Goal: Information Seeking & Learning: Find specific fact

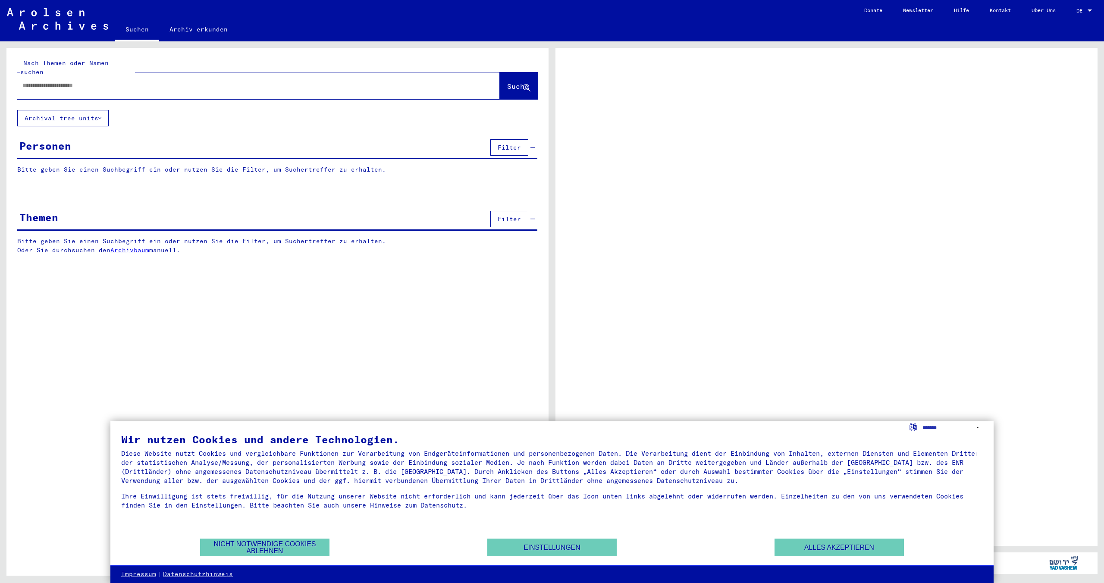
click at [110, 81] on input "text" at bounding box center [250, 85] width 456 height 9
click at [949, 428] on select "**********" at bounding box center [952, 427] width 61 height 13
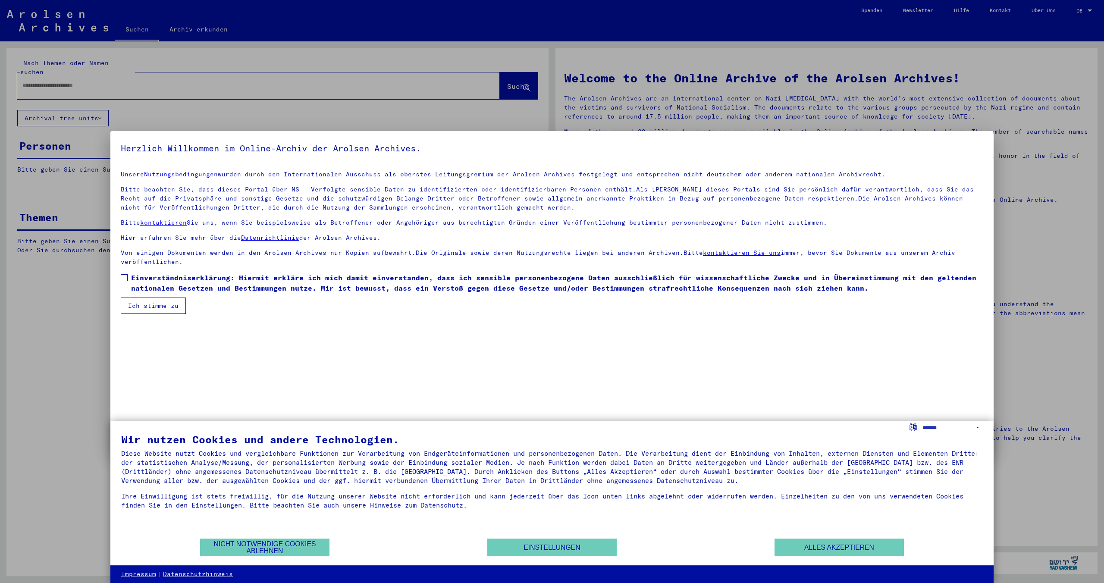
click at [950, 437] on div "Wir nutzen Cookies und andere Technologien." at bounding box center [551, 439] width 861 height 10
click at [932, 423] on select "**********" at bounding box center [952, 427] width 61 height 13
select select "*****"
click at [922, 421] on select "**********" at bounding box center [952, 427] width 61 height 13
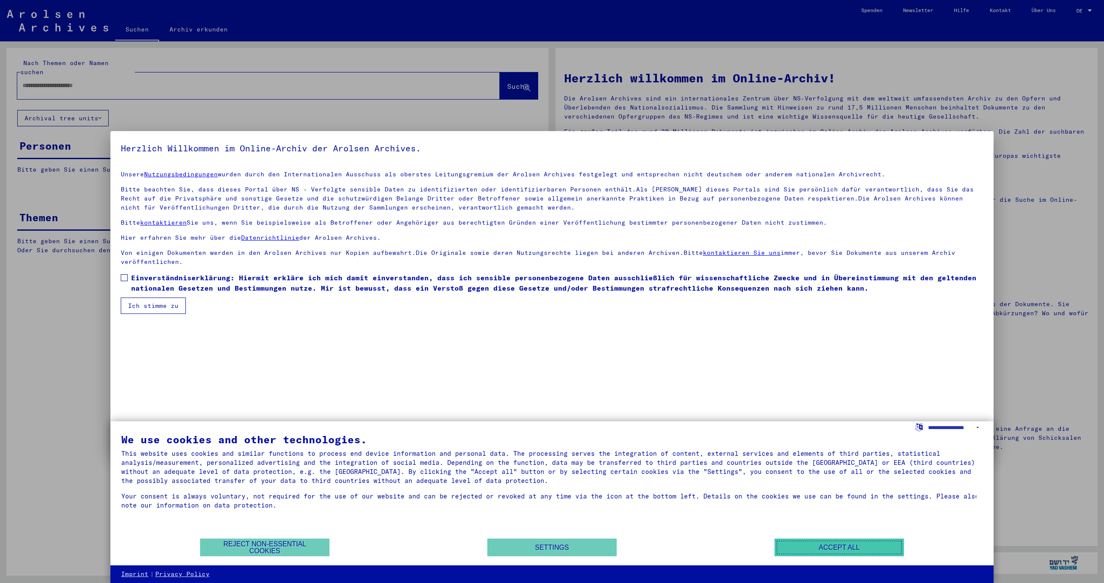
click at [821, 545] on button "Accept all" at bounding box center [838, 547] width 129 height 18
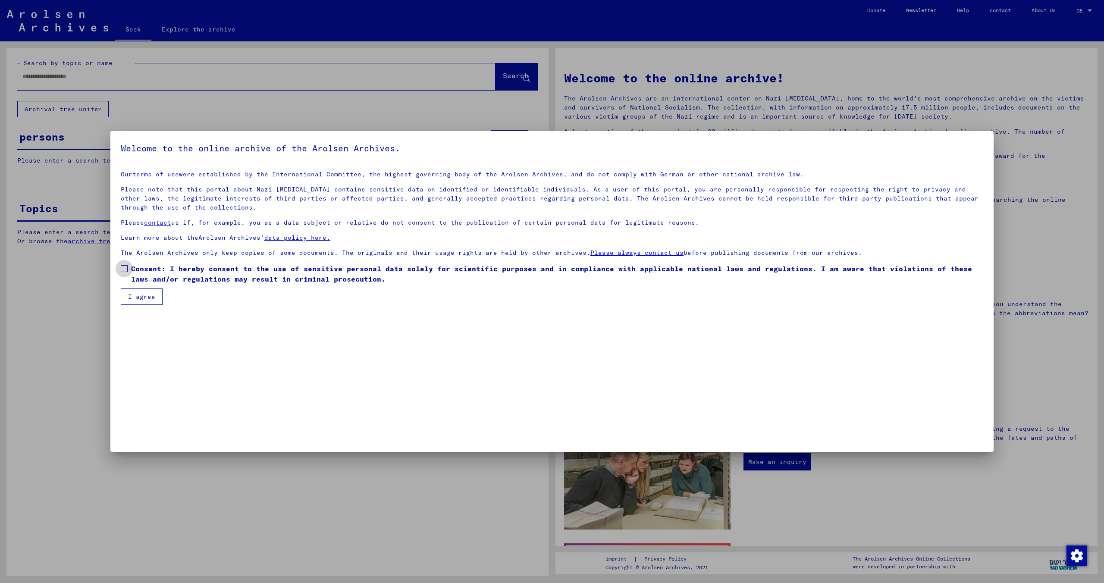
click at [124, 275] on label "Consent: I hereby consent to the use of sensitive personal data solely for scie…" at bounding box center [552, 273] width 862 height 21
click at [134, 295] on font "I agree" at bounding box center [141, 297] width 27 height 8
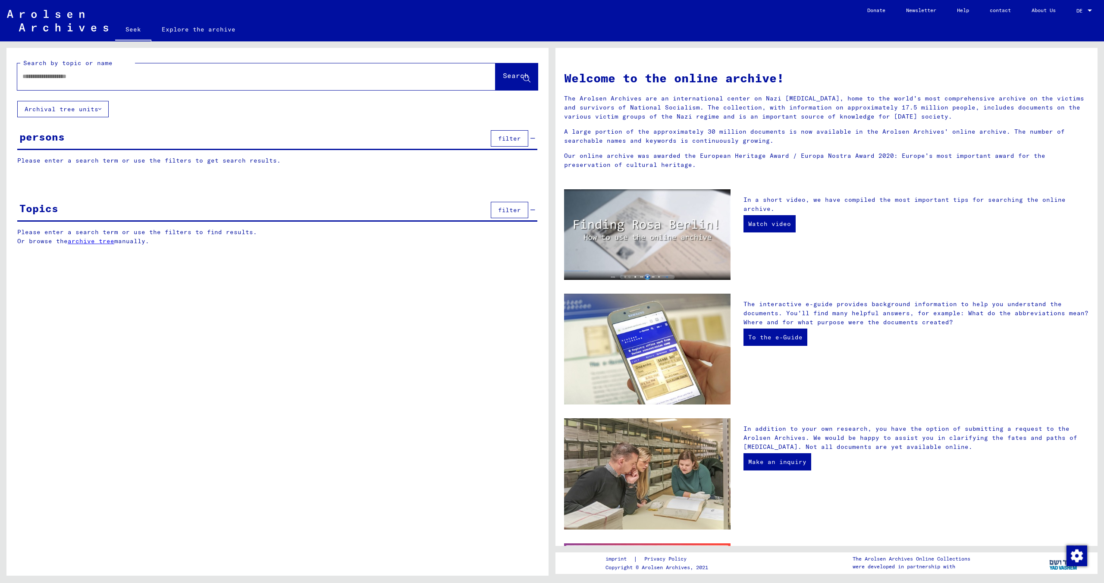
click at [83, 77] on input "text" at bounding box center [245, 76] width 447 height 9
paste input "*********"
click at [503, 75] on font "Search" at bounding box center [516, 75] width 26 height 9
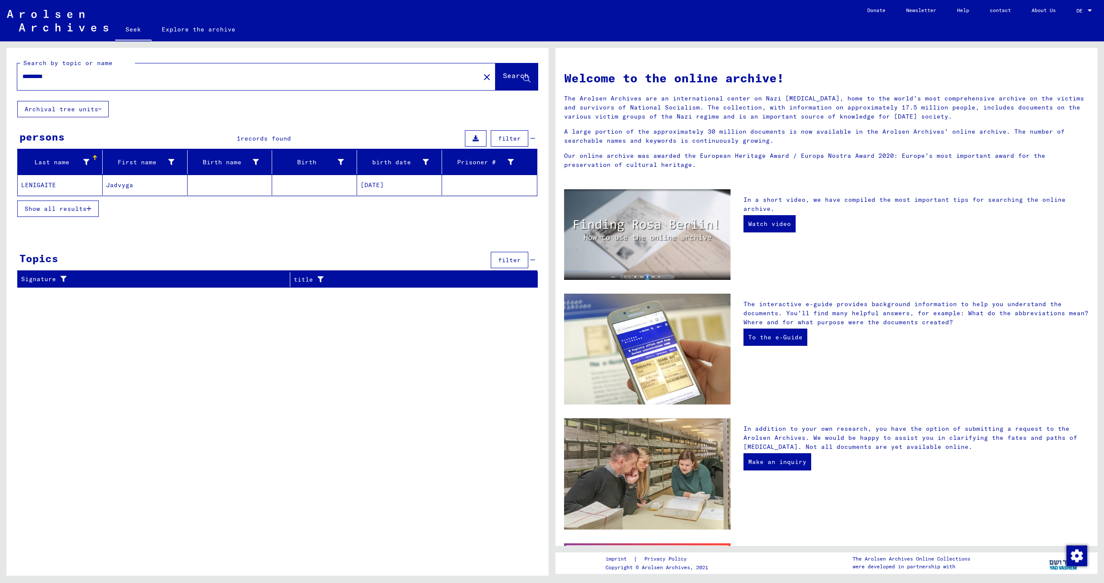
click at [41, 183] on font "LENIGAITE" at bounding box center [38, 185] width 35 height 8
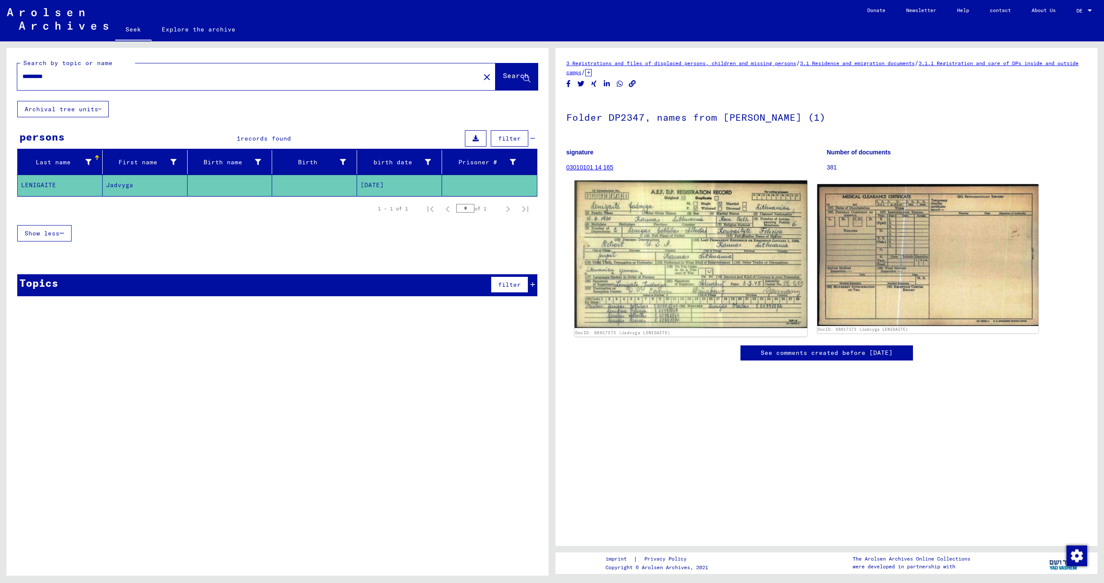
click at [667, 242] on img at bounding box center [690, 255] width 232 height 148
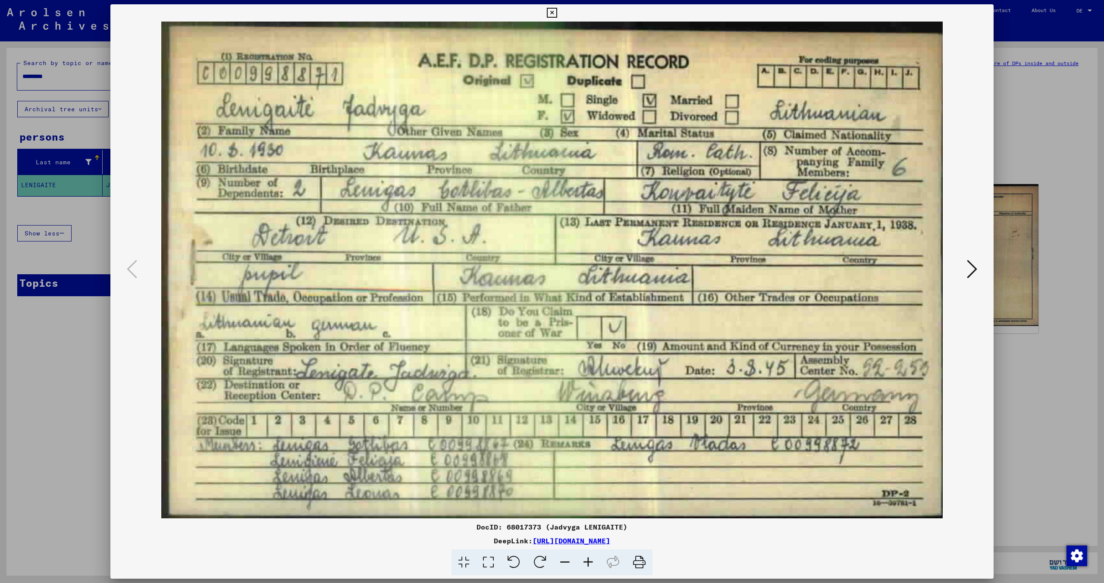
click at [966, 265] on button at bounding box center [972, 269] width 16 height 25
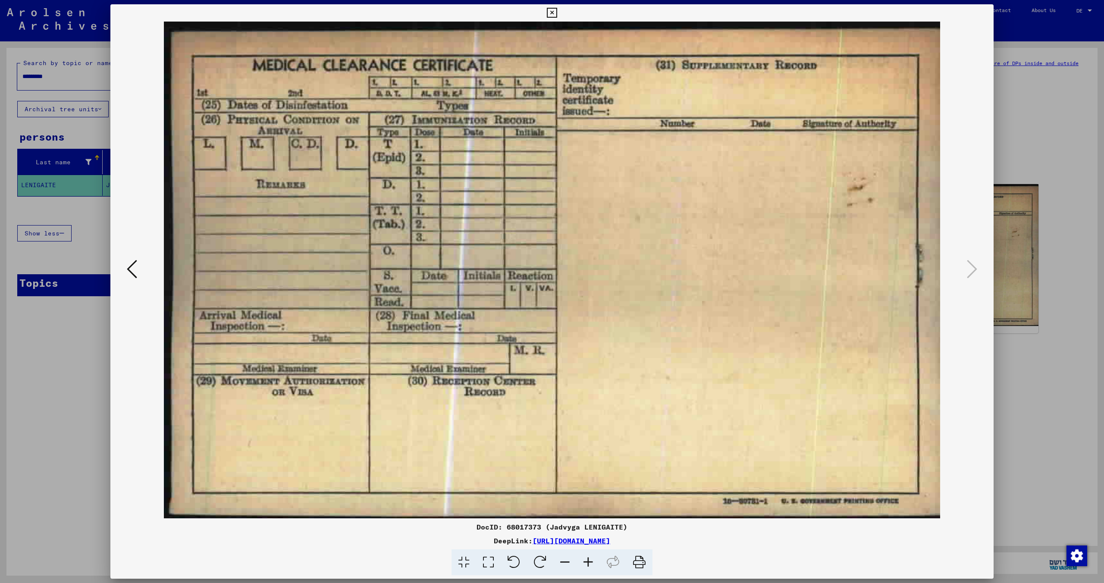
click at [552, 17] on icon at bounding box center [552, 13] width 10 height 10
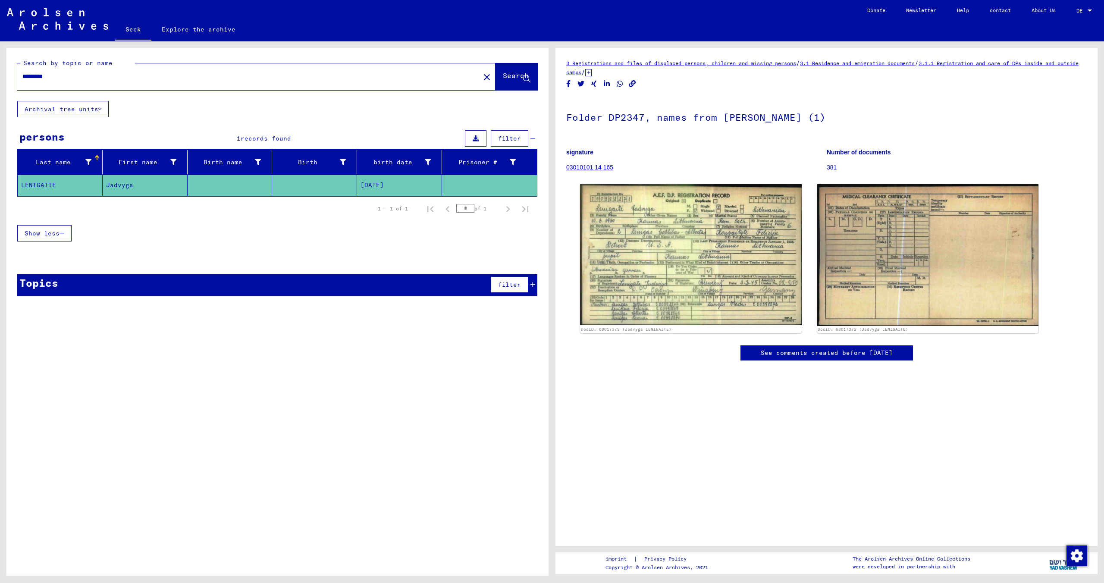
click at [111, 76] on input "*********" at bounding box center [248, 76] width 452 height 9
type input "********"
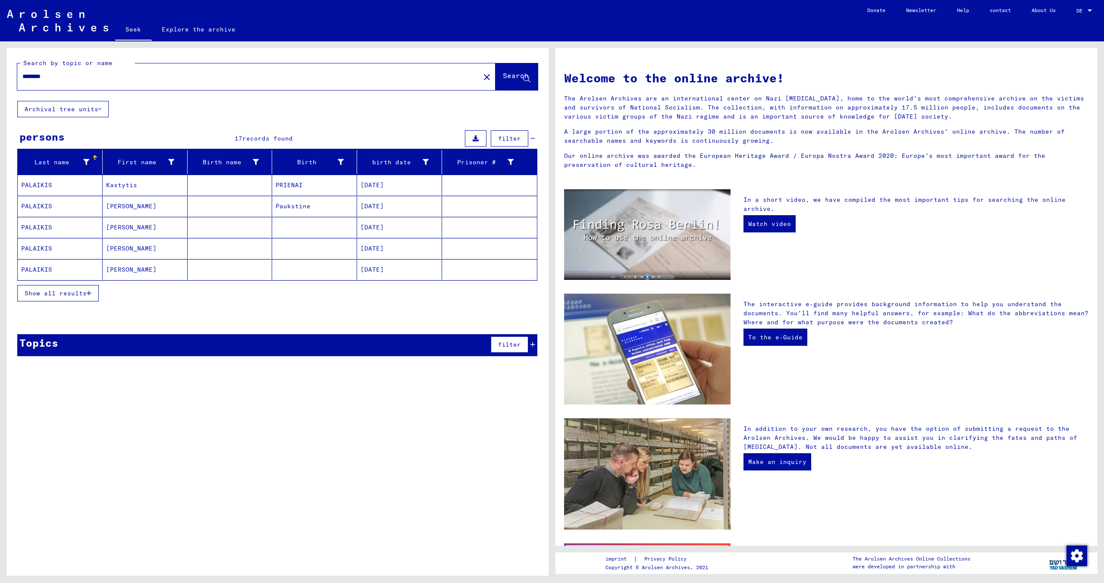
click at [58, 227] on mat-cell "PALAIKIS" at bounding box center [60, 227] width 85 height 21
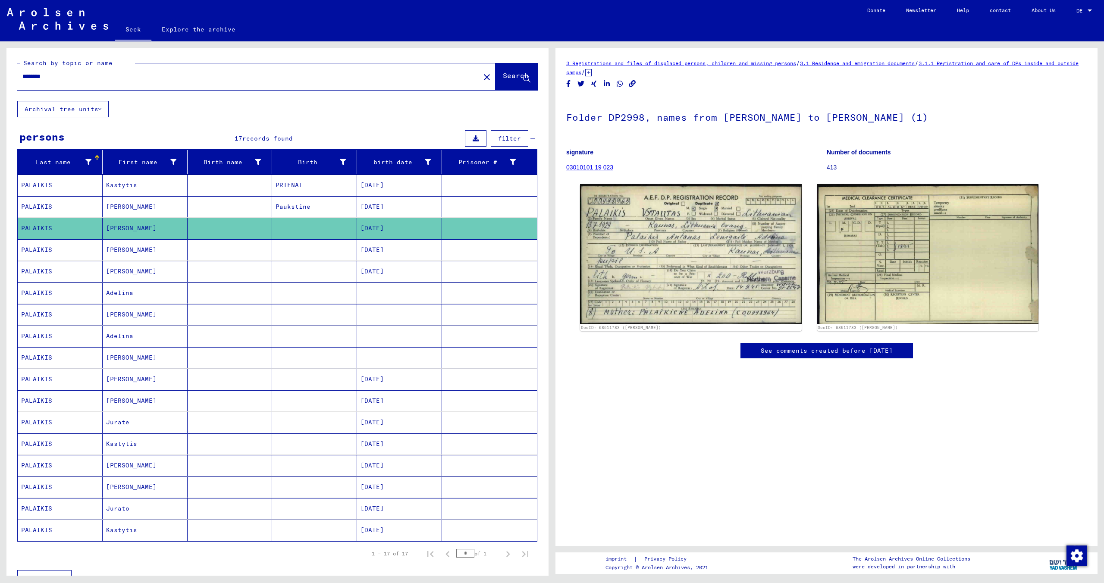
click at [582, 166] on font "03010101 19 023" at bounding box center [589, 167] width 47 height 7
click at [601, 164] on font "03010101 19 023" at bounding box center [589, 167] width 47 height 7
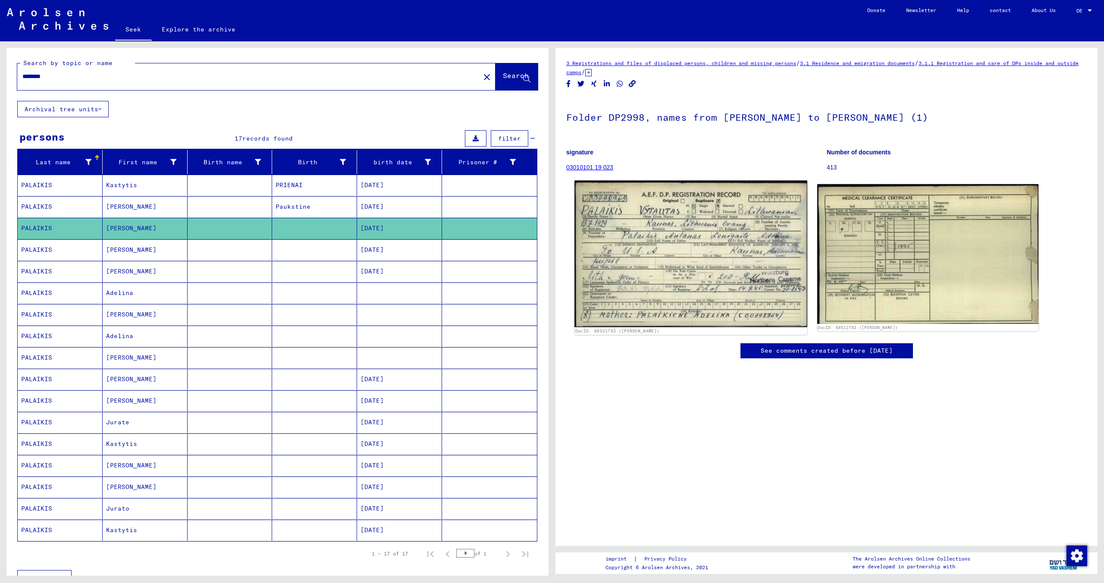
click at [668, 243] on img at bounding box center [690, 254] width 232 height 147
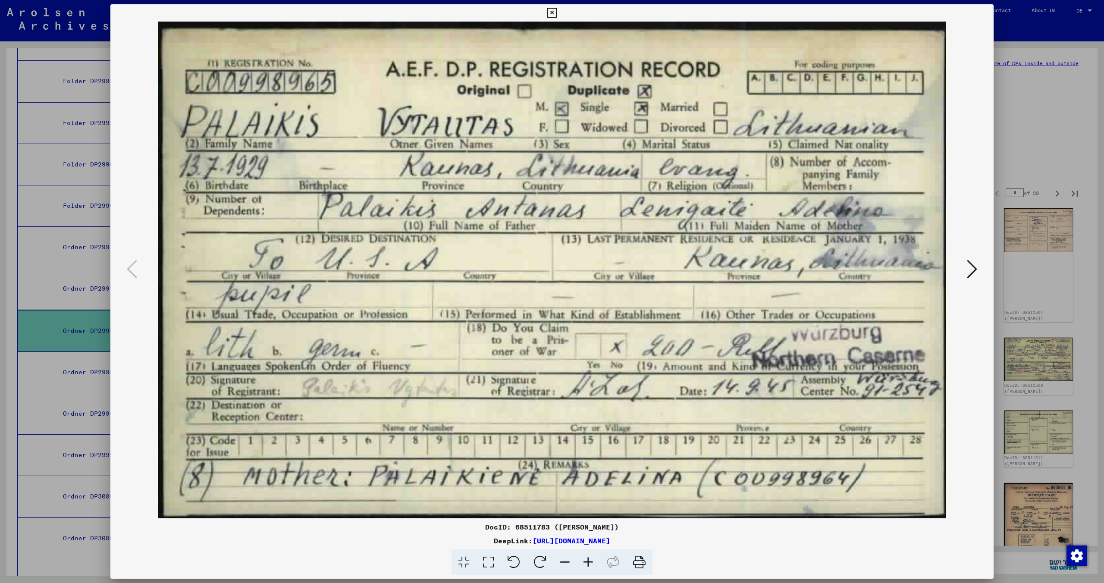
scroll to position [1612, 0]
click at [552, 14] on icon at bounding box center [552, 13] width 10 height 10
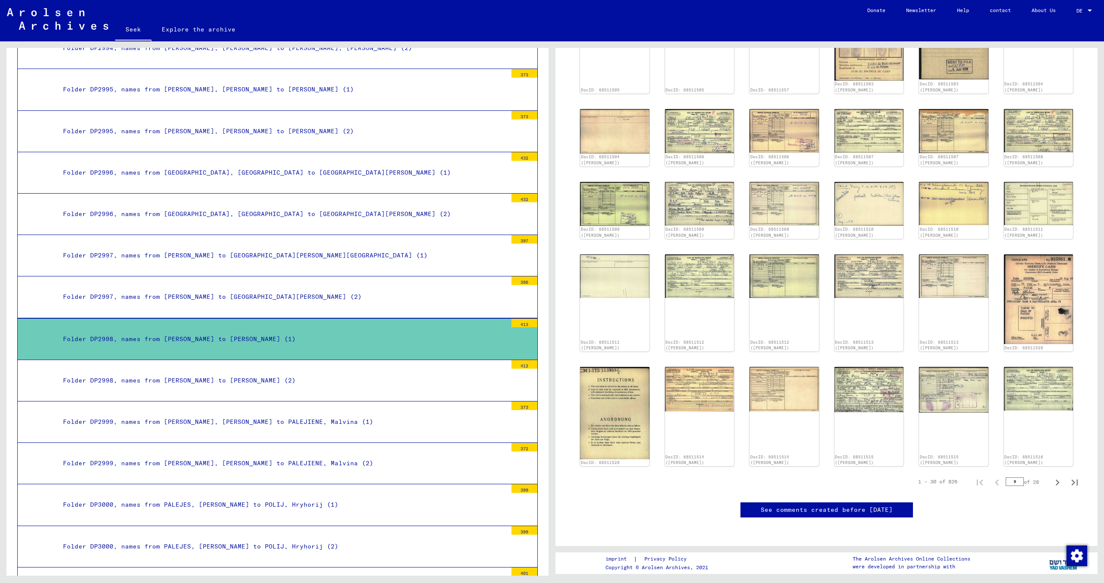
scroll to position [257, 0]
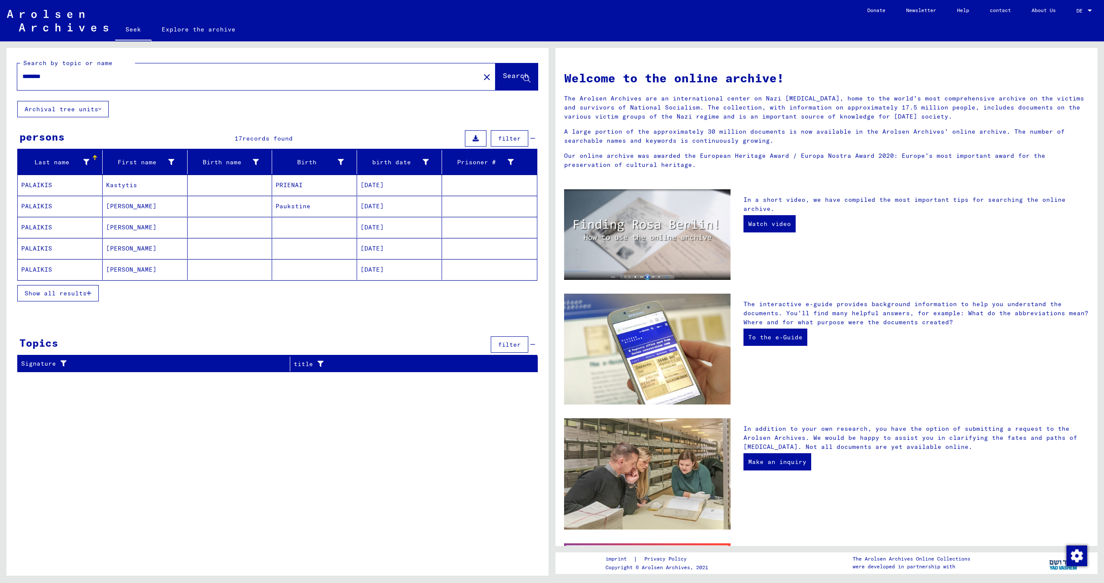
click at [58, 294] on font "Show all results" at bounding box center [56, 293] width 62 height 8
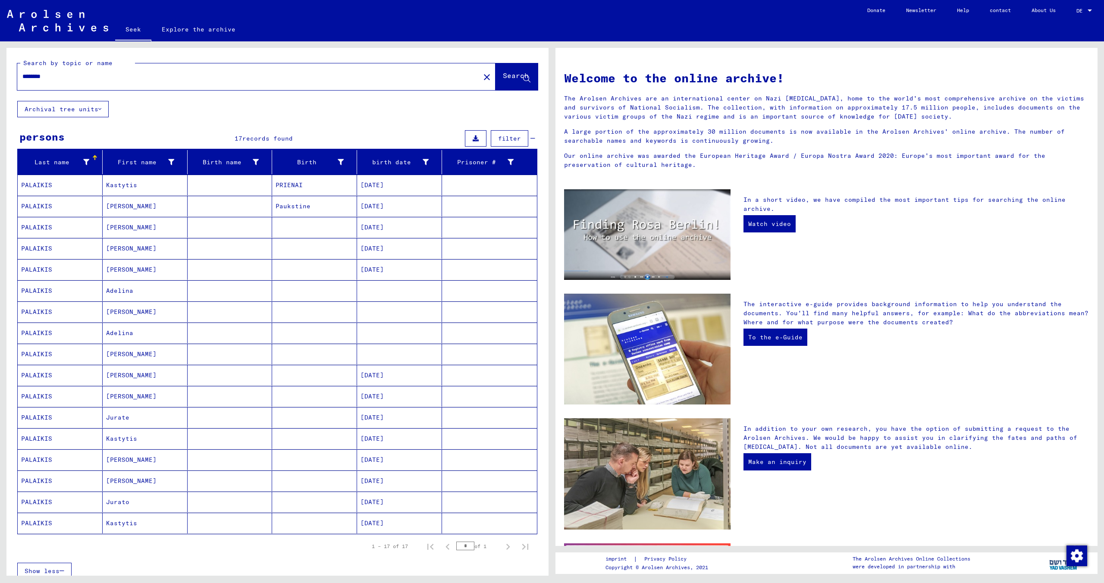
click at [68, 229] on mat-cell "PALAIKIS" at bounding box center [60, 227] width 85 height 21
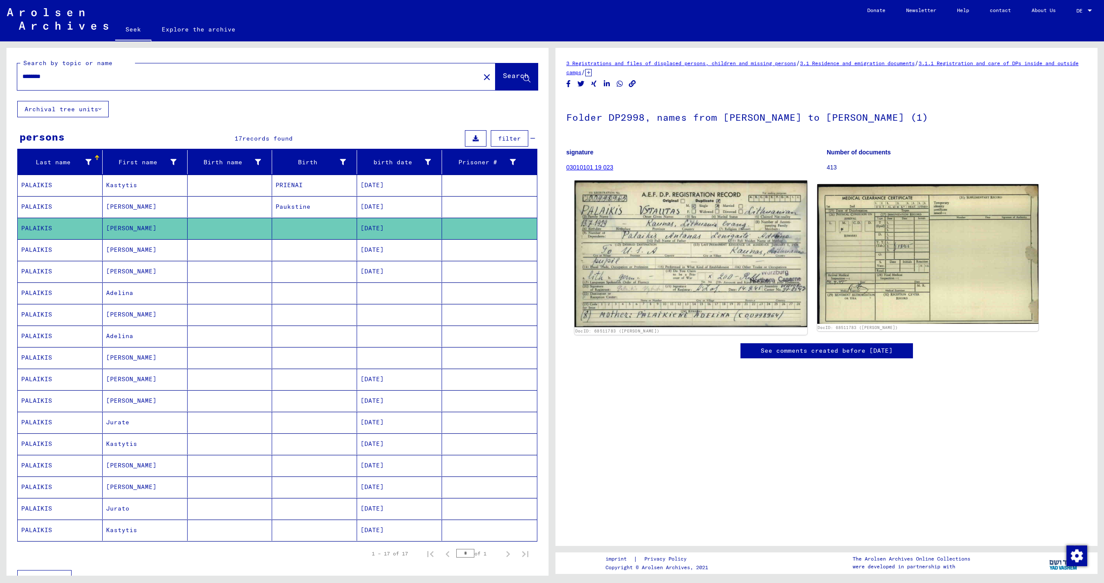
click at [696, 237] on img at bounding box center [690, 254] width 232 height 147
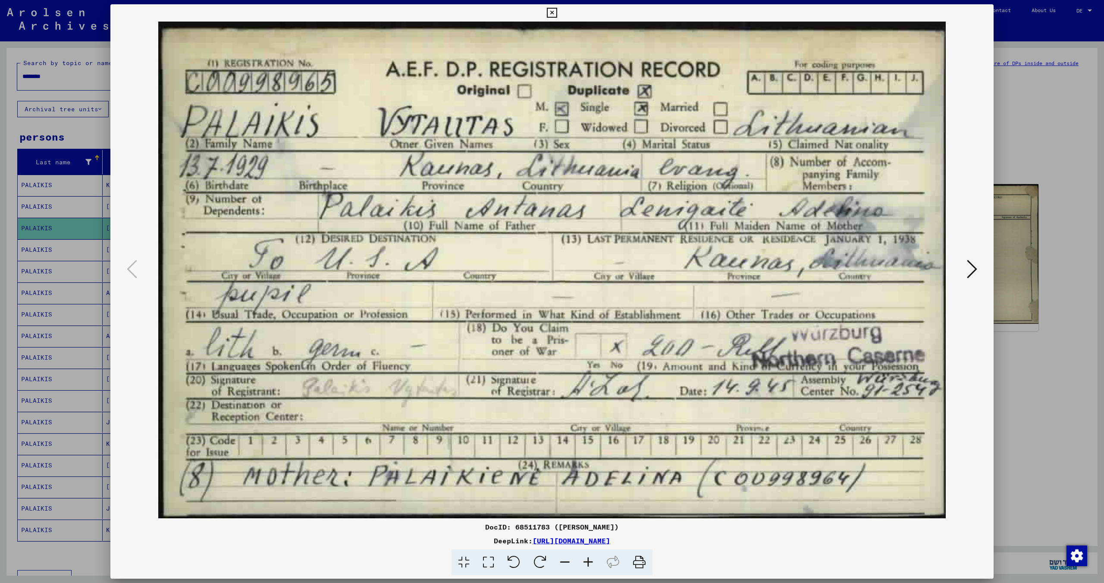
click at [642, 566] on icon at bounding box center [639, 562] width 26 height 26
click at [969, 263] on icon at bounding box center [971, 269] width 10 height 21
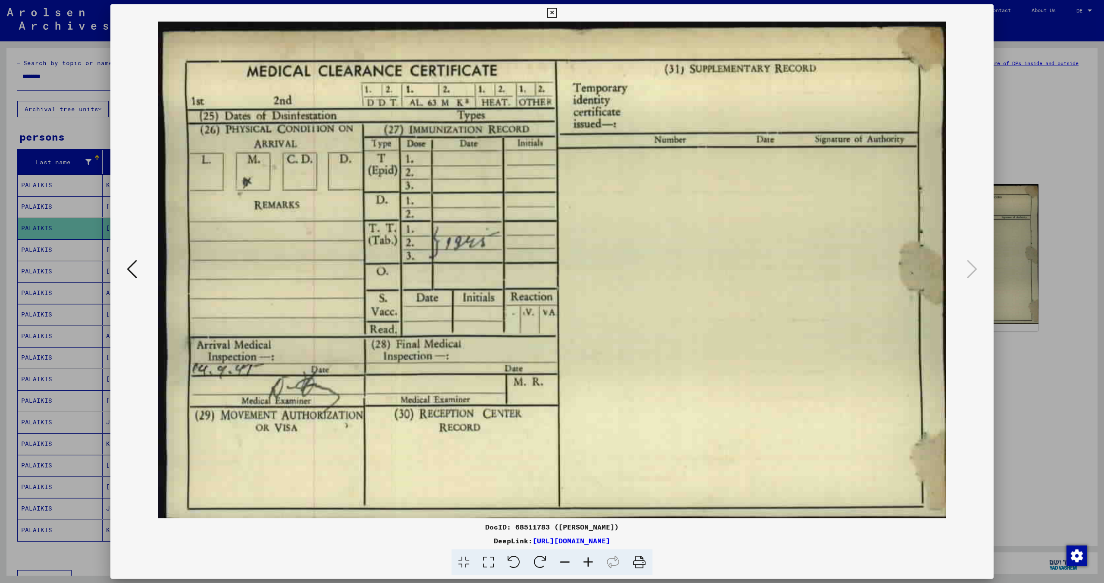
click at [640, 560] on icon at bounding box center [639, 562] width 26 height 26
click at [549, 13] on icon at bounding box center [552, 13] width 10 height 10
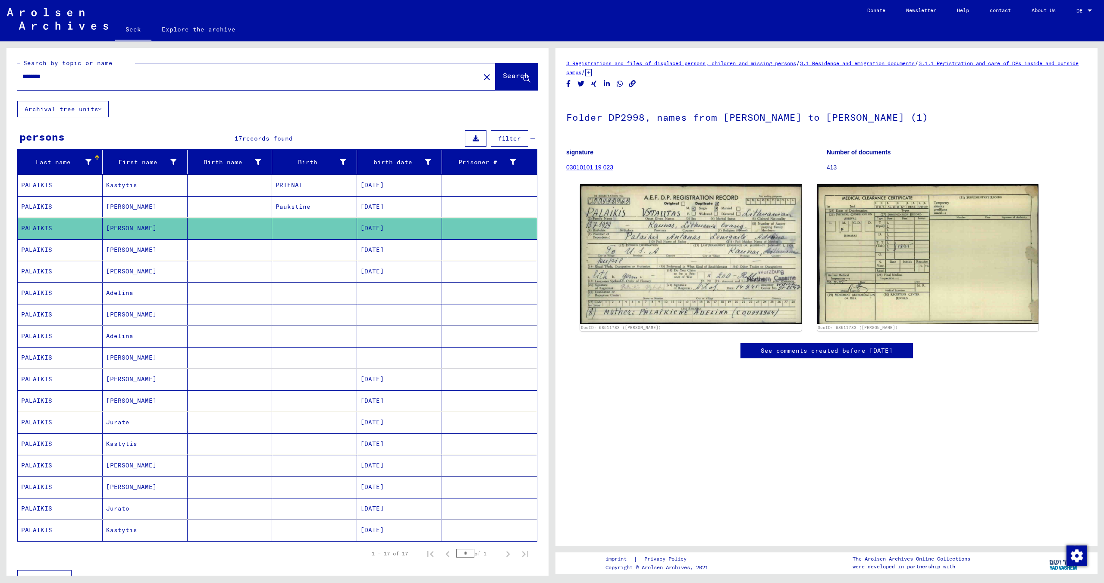
click at [67, 247] on mat-cell "PALAIKIS" at bounding box center [60, 249] width 85 height 21
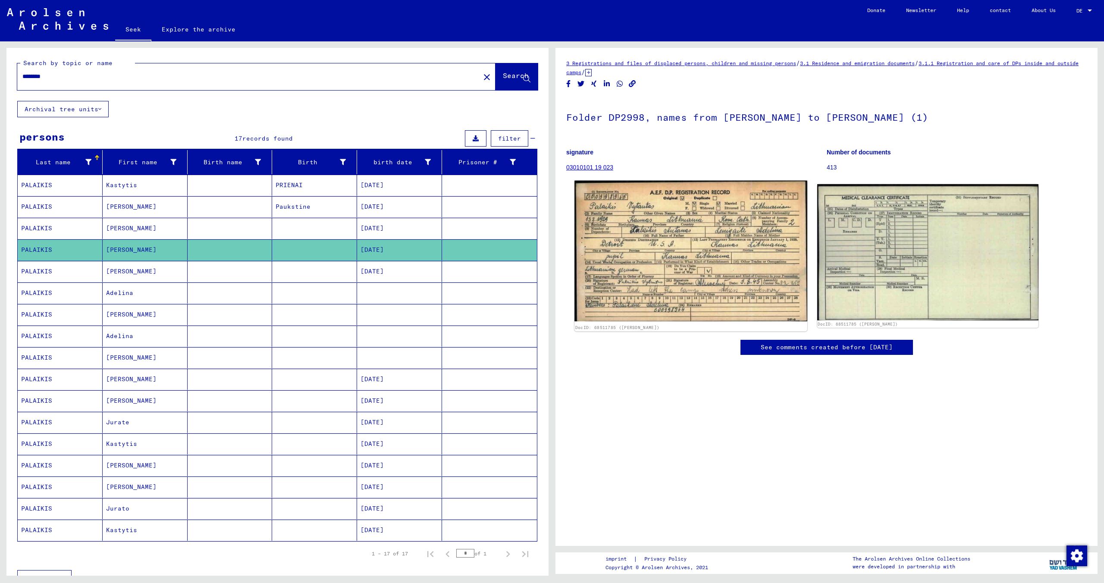
click at [694, 224] on img at bounding box center [690, 251] width 232 height 141
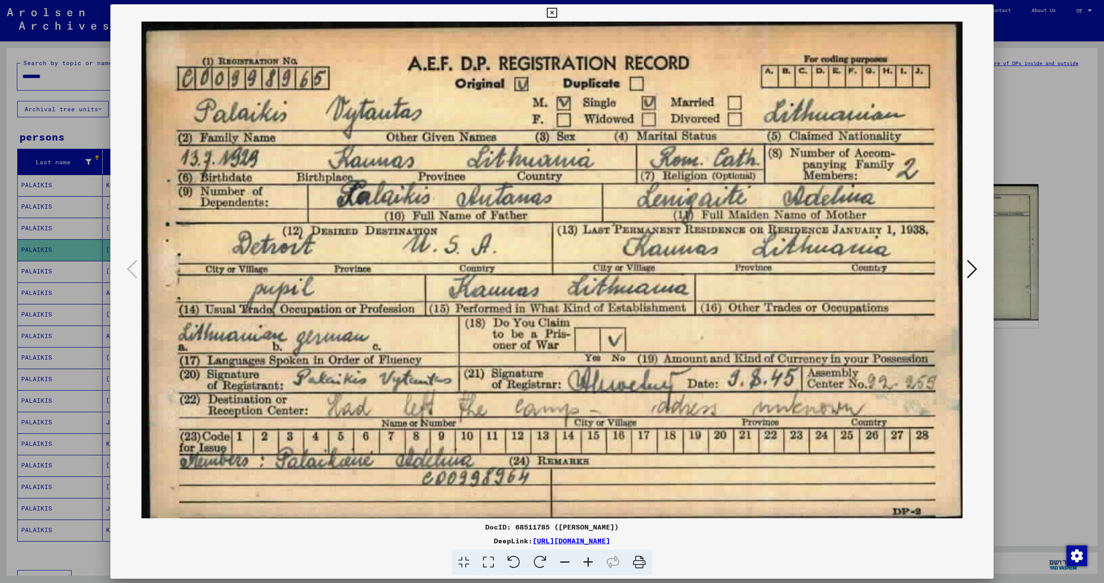
click at [640, 562] on icon at bounding box center [639, 562] width 26 height 26
click at [975, 268] on icon at bounding box center [971, 269] width 10 height 21
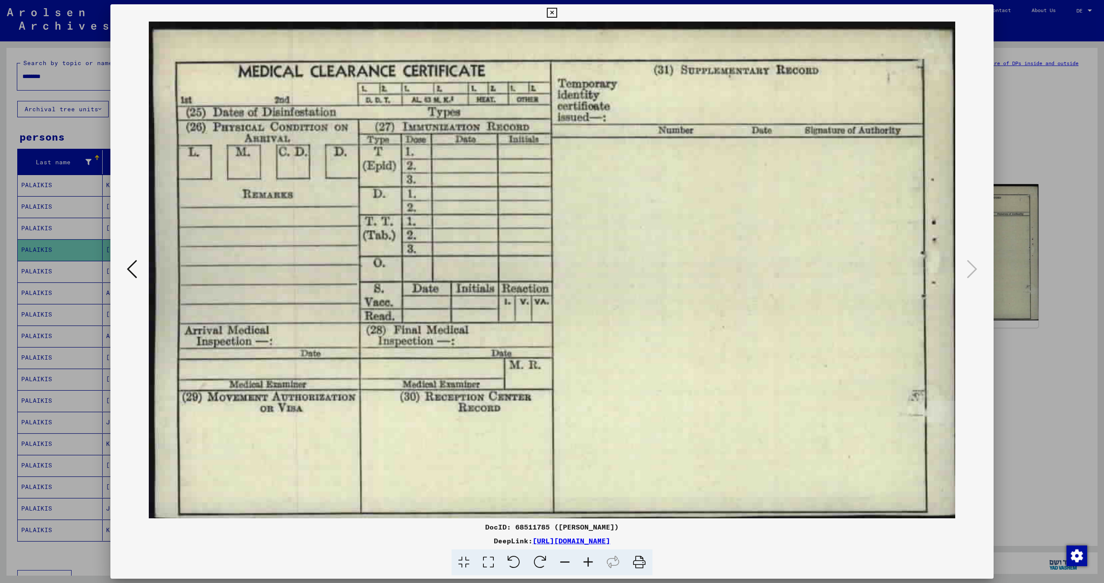
click at [638, 560] on icon at bounding box center [639, 562] width 26 height 26
click at [550, 12] on icon at bounding box center [552, 13] width 10 height 10
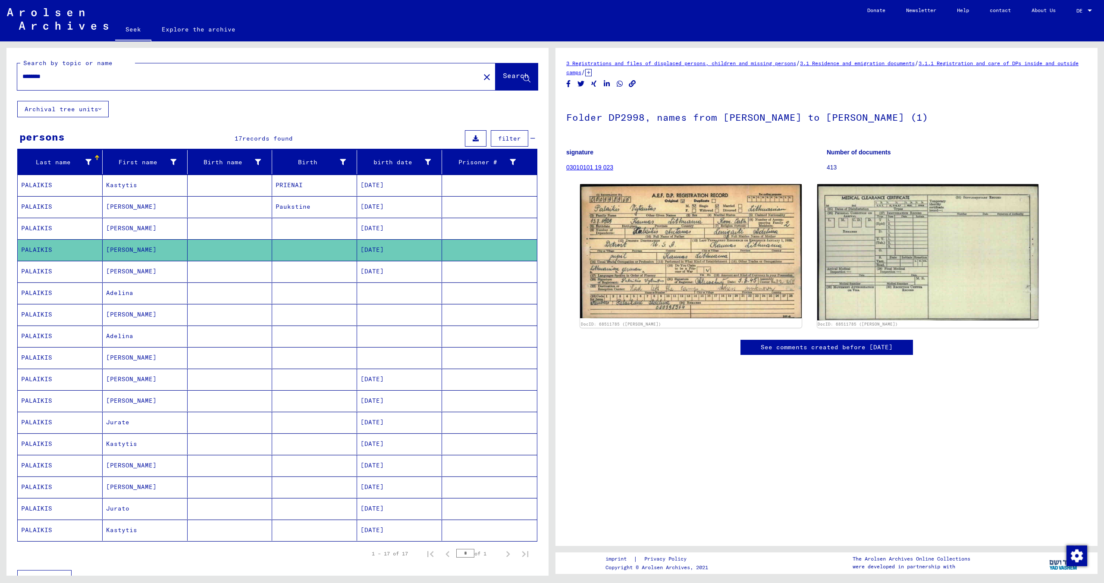
click at [56, 270] on mat-cell "PALAIKIS" at bounding box center [60, 271] width 85 height 21
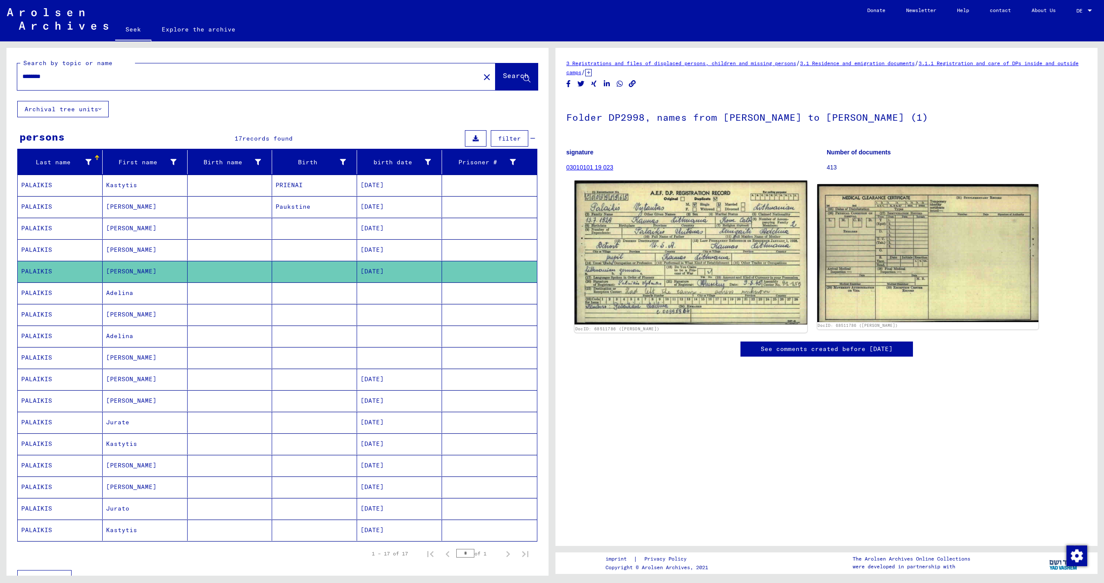
click at [689, 240] on img at bounding box center [690, 253] width 232 height 144
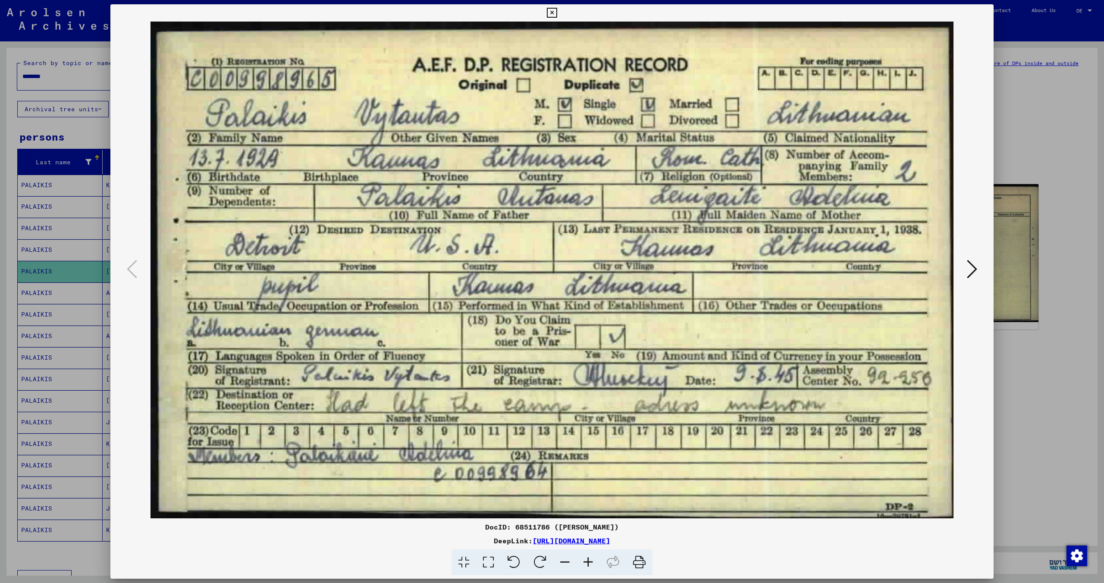
click at [642, 557] on icon at bounding box center [639, 562] width 26 height 26
click at [969, 265] on icon at bounding box center [971, 269] width 10 height 21
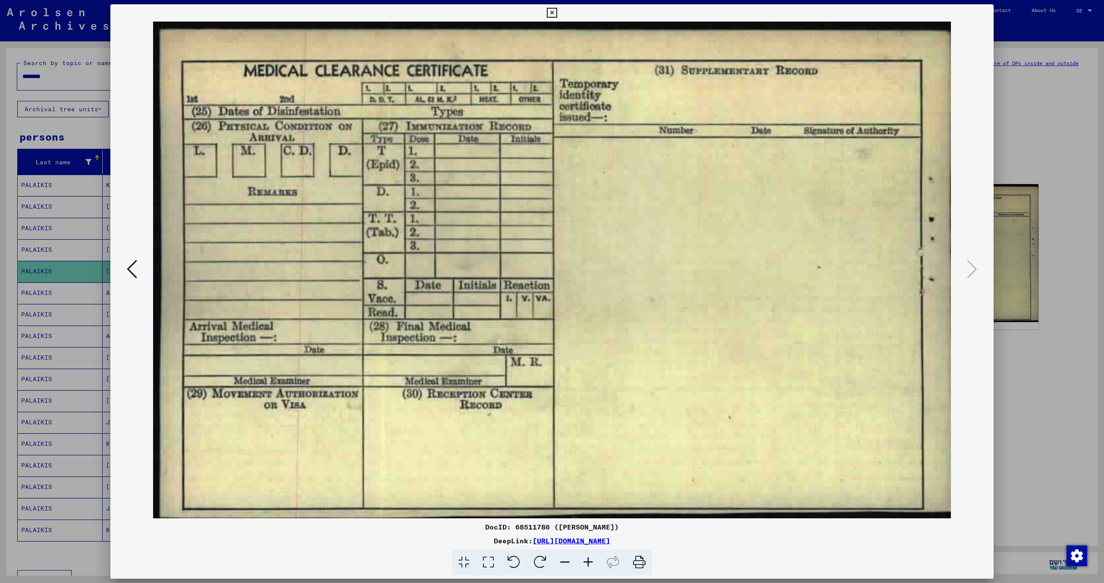
click at [639, 564] on icon at bounding box center [639, 562] width 26 height 26
click at [551, 13] on icon at bounding box center [552, 13] width 10 height 10
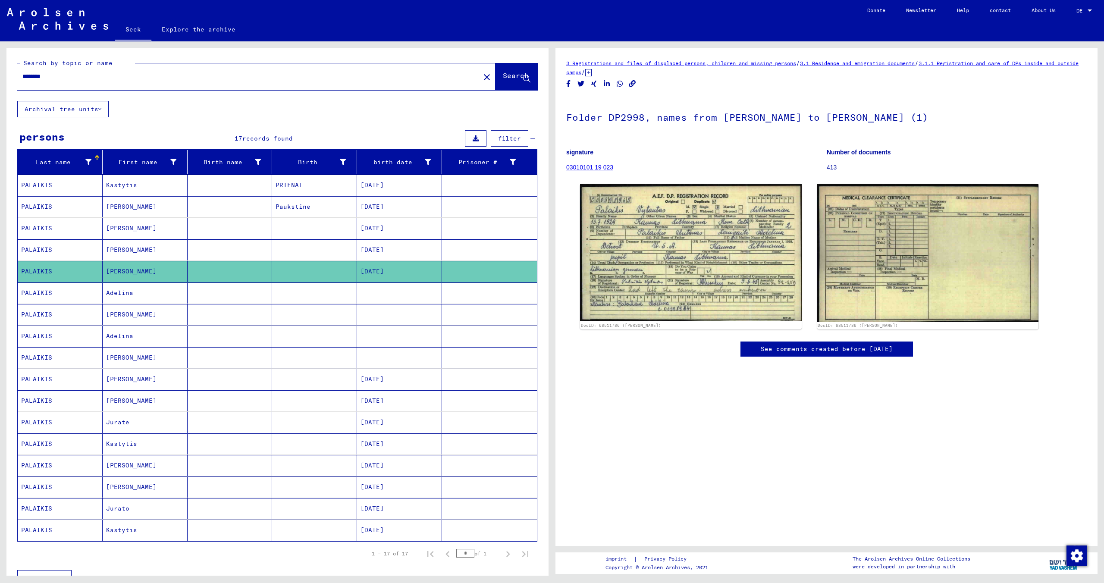
click at [43, 312] on font "PALAIKIS" at bounding box center [36, 314] width 31 height 8
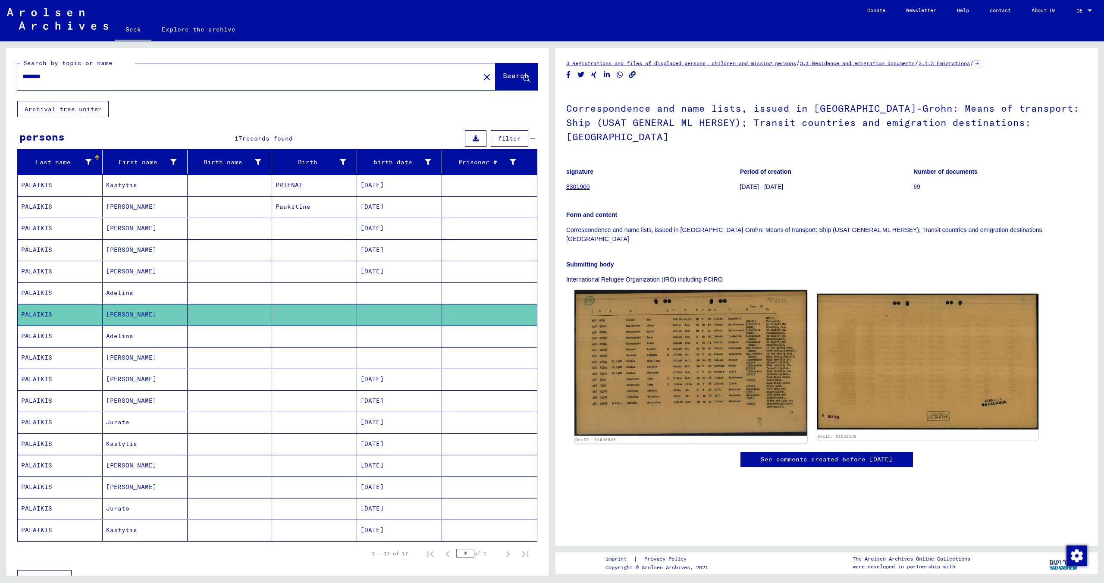
click at [655, 331] on img at bounding box center [690, 363] width 232 height 146
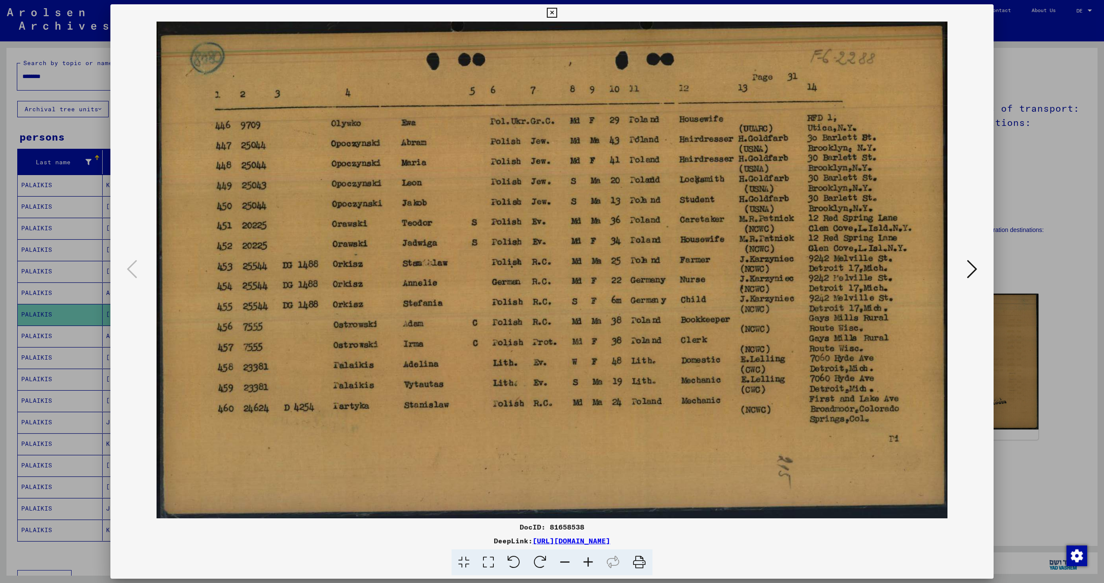
click at [640, 564] on icon at bounding box center [639, 562] width 26 height 26
click at [963, 265] on img at bounding box center [552, 270] width 824 height 497
click at [969, 267] on icon at bounding box center [971, 269] width 10 height 21
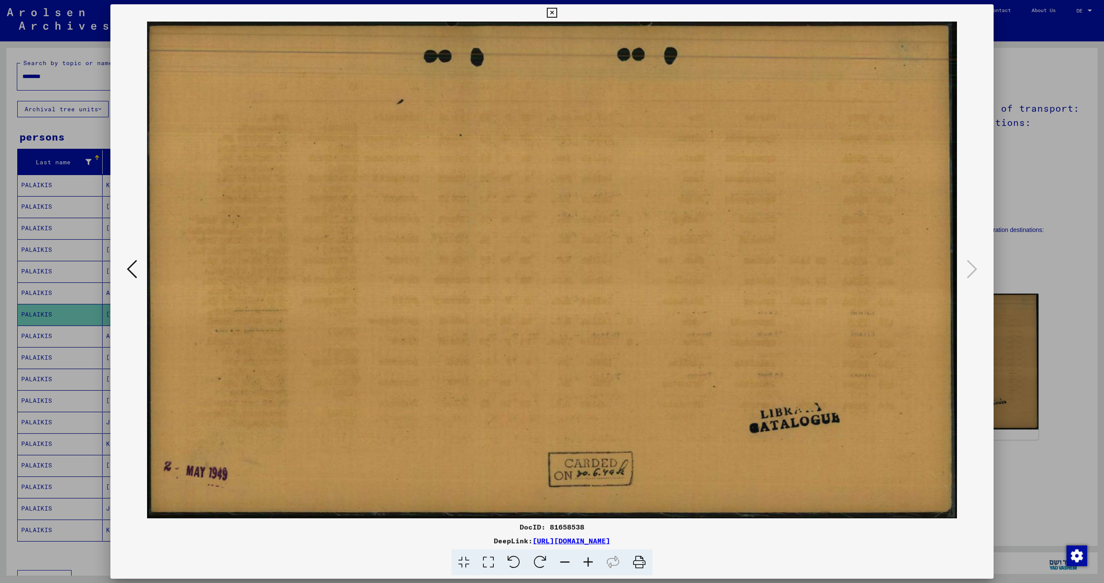
click at [644, 562] on icon at bounding box center [639, 562] width 26 height 26
click at [551, 10] on icon at bounding box center [552, 13] width 10 height 10
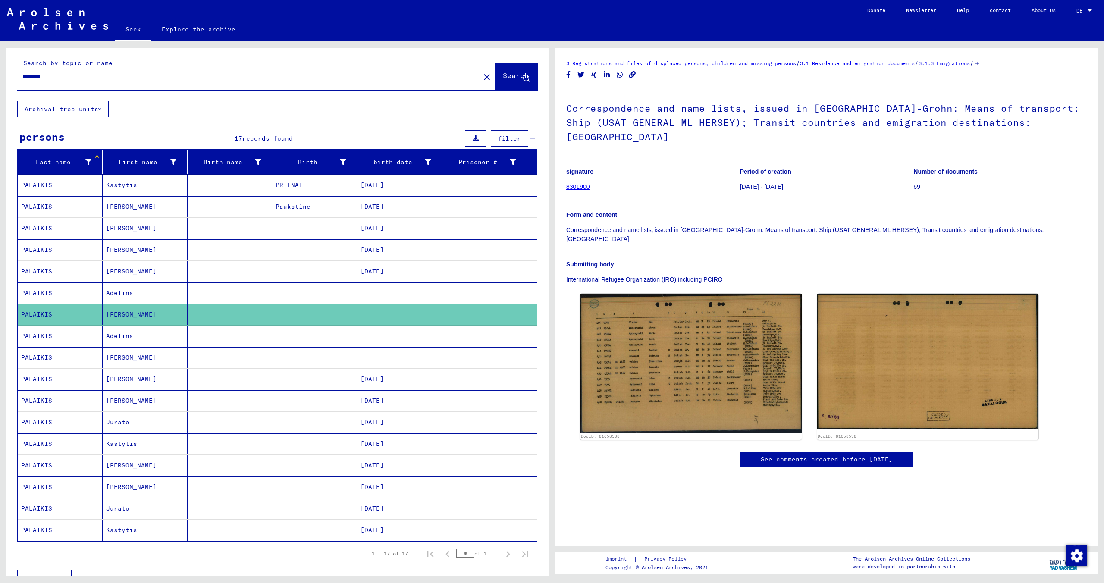
click at [147, 357] on mat-cell "[PERSON_NAME]" at bounding box center [145, 357] width 85 height 21
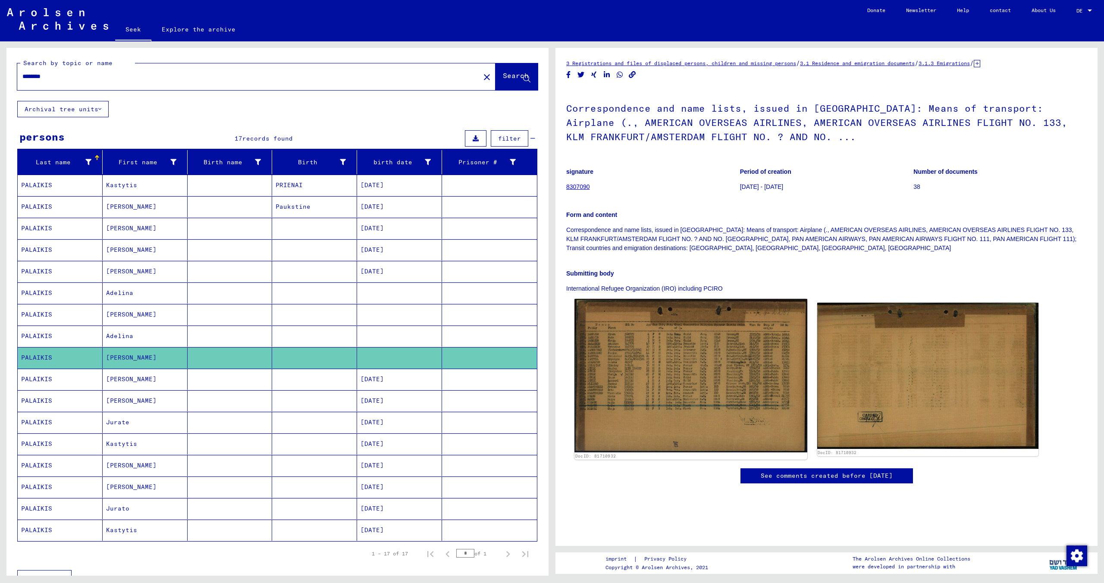
click at [663, 380] on img at bounding box center [690, 375] width 232 height 153
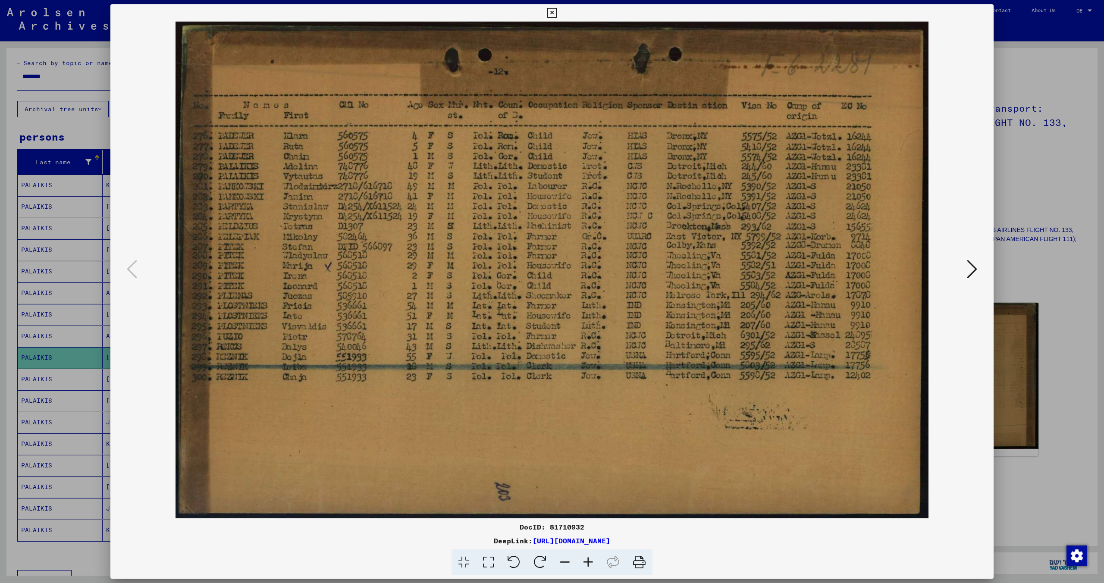
click at [642, 562] on icon at bounding box center [639, 562] width 26 height 26
click at [980, 272] on div at bounding box center [551, 270] width 883 height 497
click at [976, 270] on icon at bounding box center [971, 269] width 10 height 21
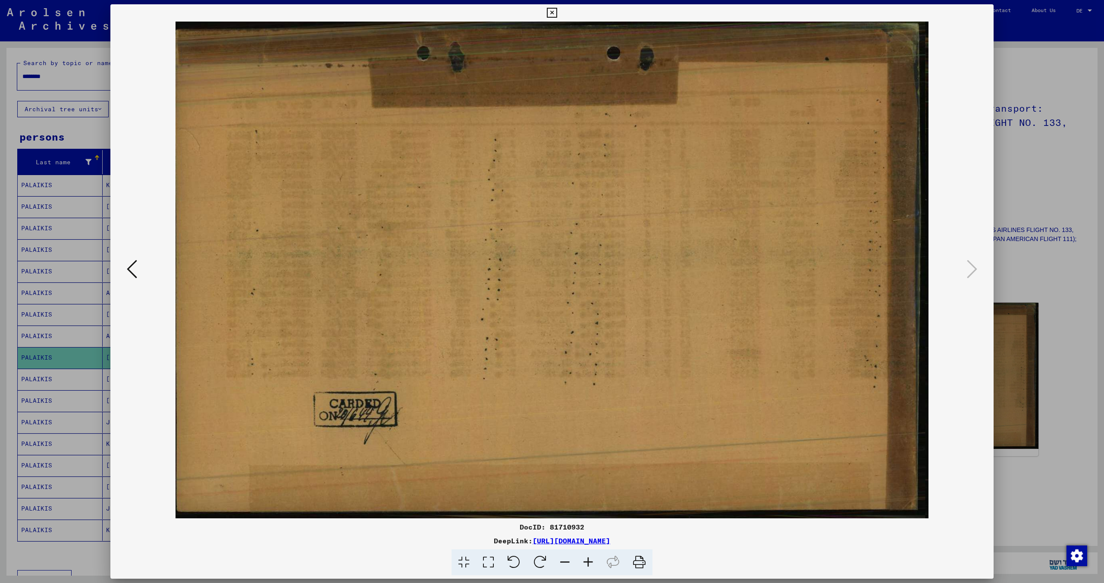
click at [640, 562] on icon at bounding box center [639, 562] width 26 height 26
click at [550, 16] on icon at bounding box center [552, 13] width 10 height 10
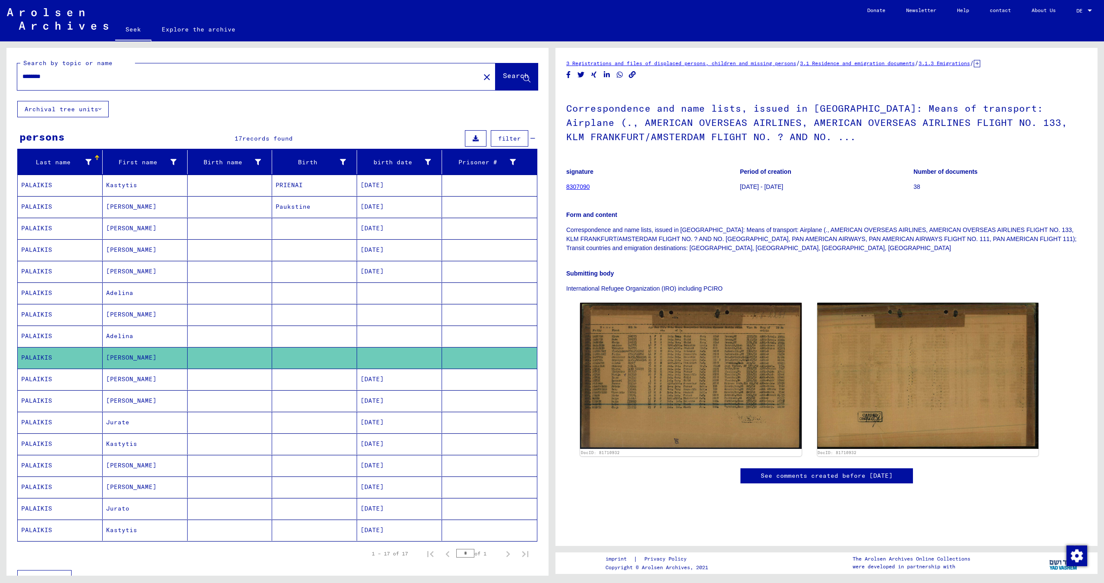
click at [128, 291] on font "Adelina" at bounding box center [119, 293] width 27 height 8
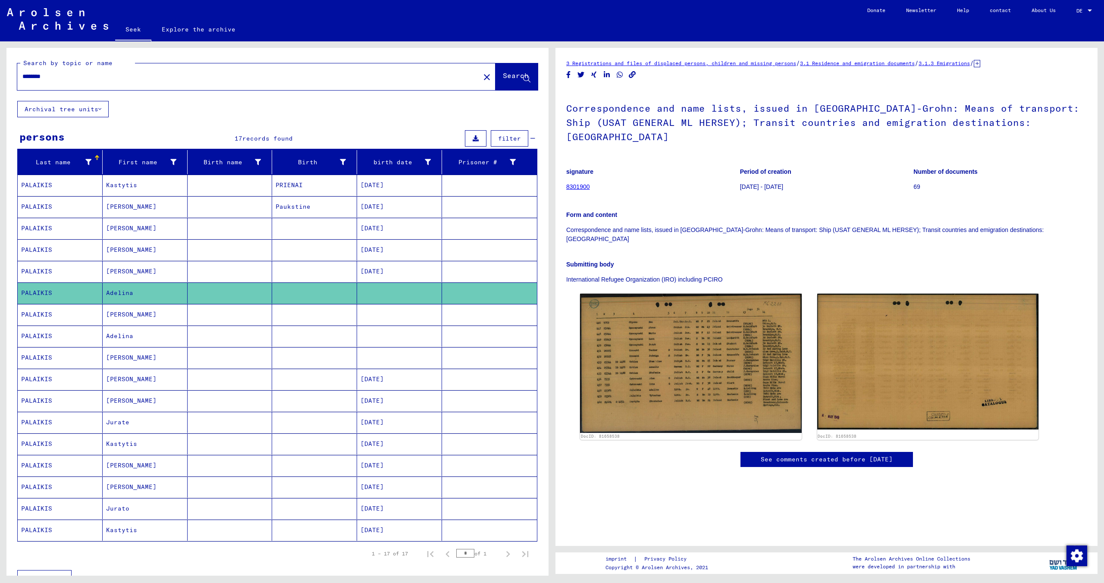
click at [129, 336] on font "Adelina" at bounding box center [119, 336] width 27 height 8
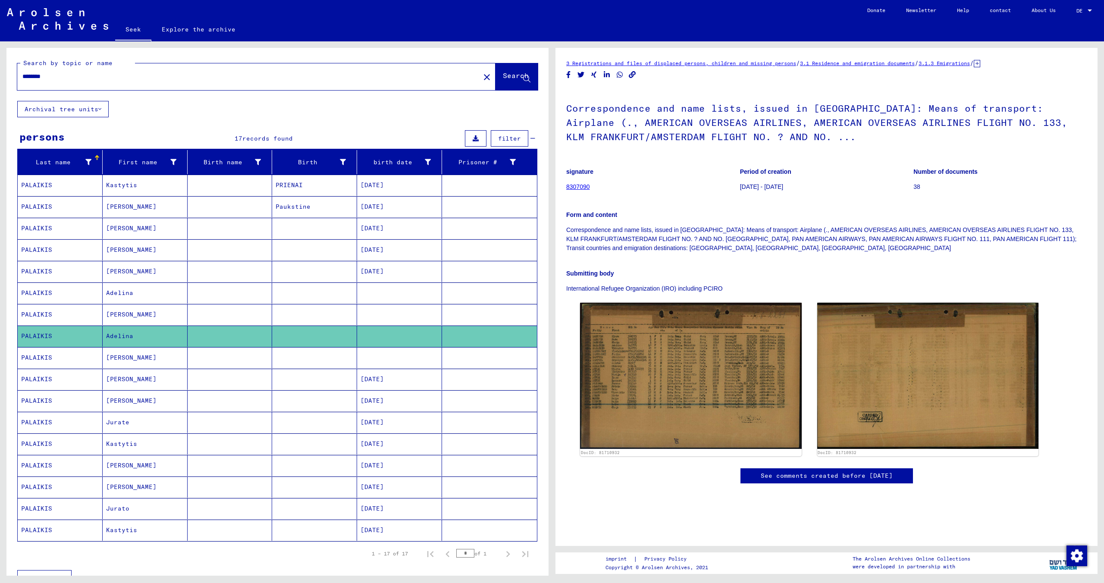
click at [139, 187] on mat-cell "Kastytis" at bounding box center [145, 185] width 85 height 21
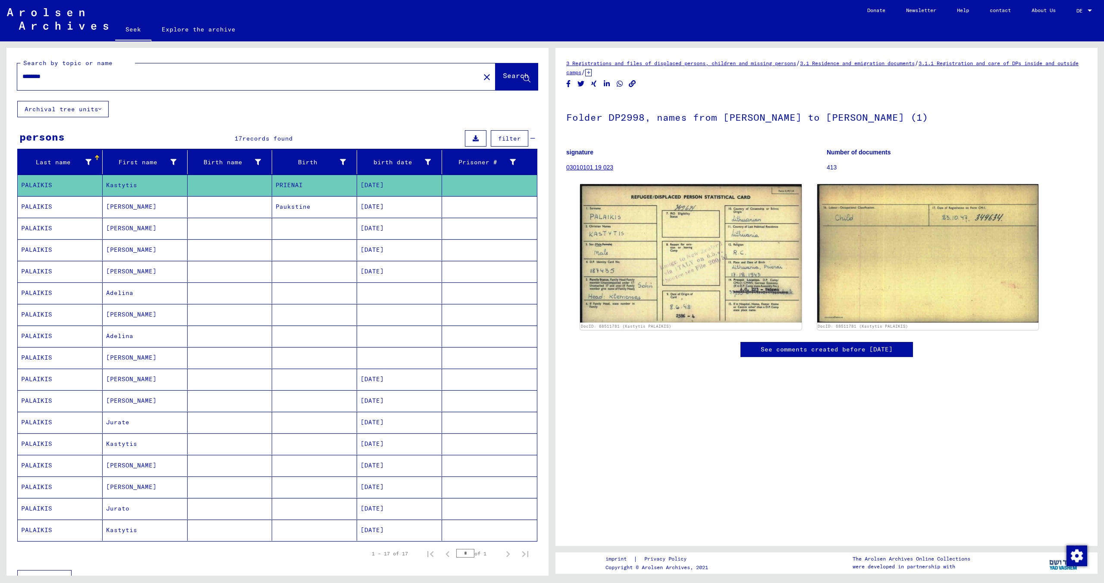
click at [78, 205] on mat-cell "PALAIKIS" at bounding box center [60, 206] width 85 height 21
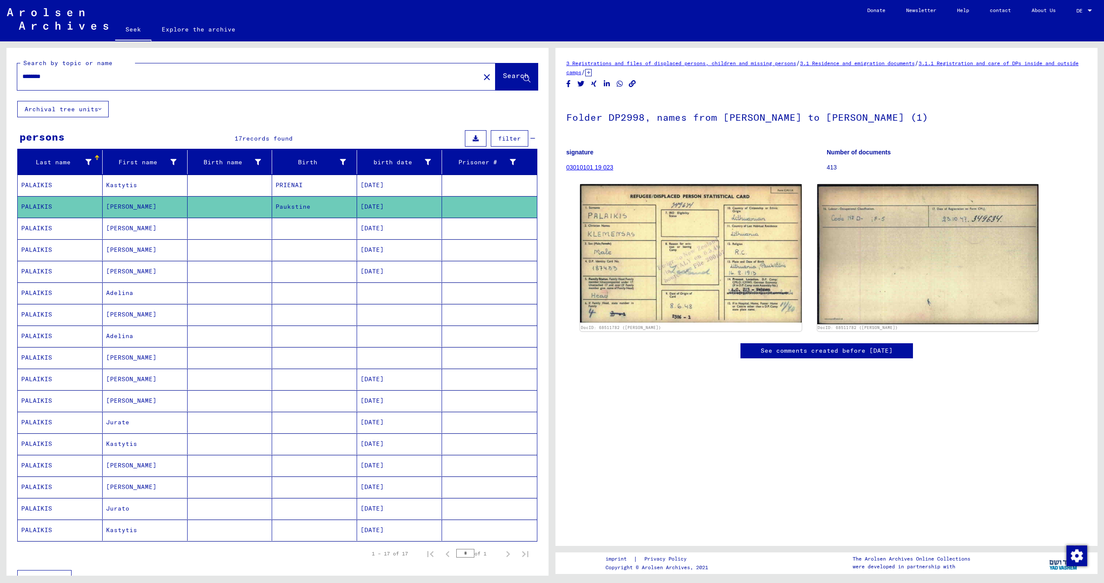
click at [76, 374] on mat-cell "PALAIKIS" at bounding box center [60, 379] width 85 height 21
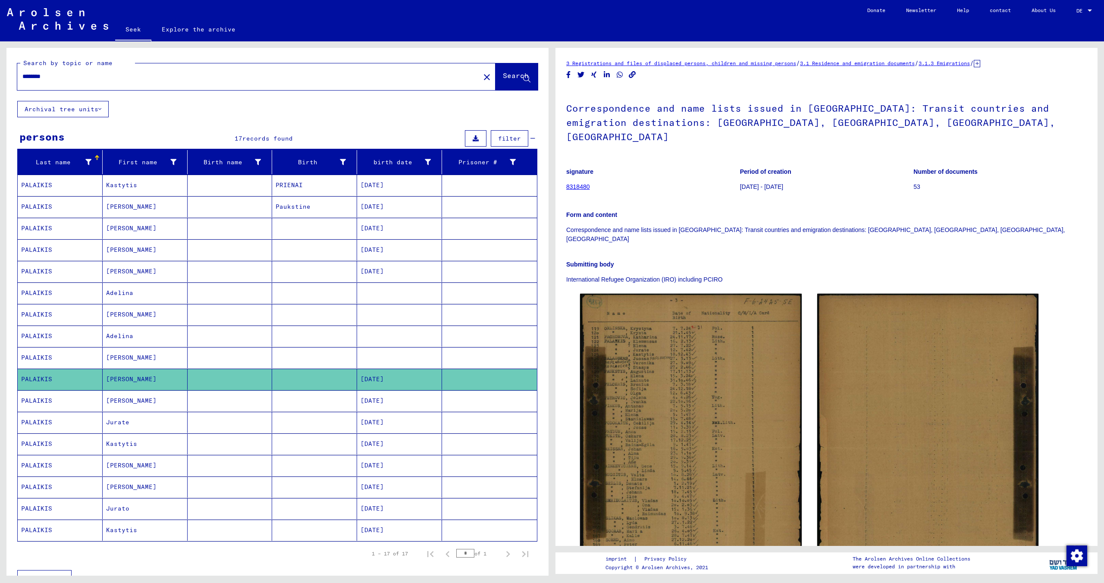
click at [67, 402] on mat-cell "PALAIKIS" at bounding box center [60, 400] width 85 height 21
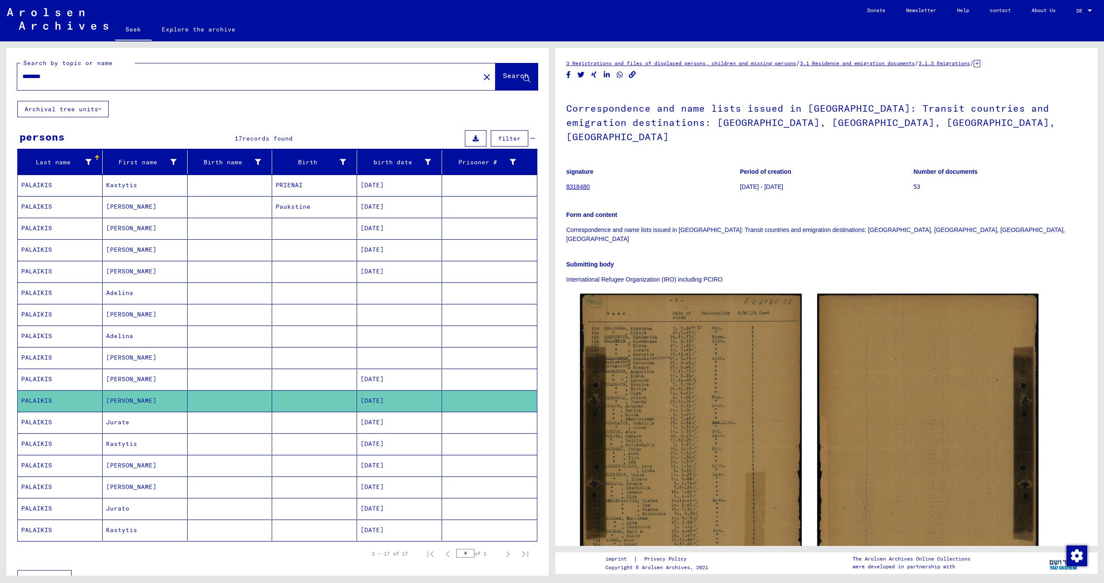
click at [70, 416] on mat-cell "PALAIKIS" at bounding box center [60, 422] width 85 height 21
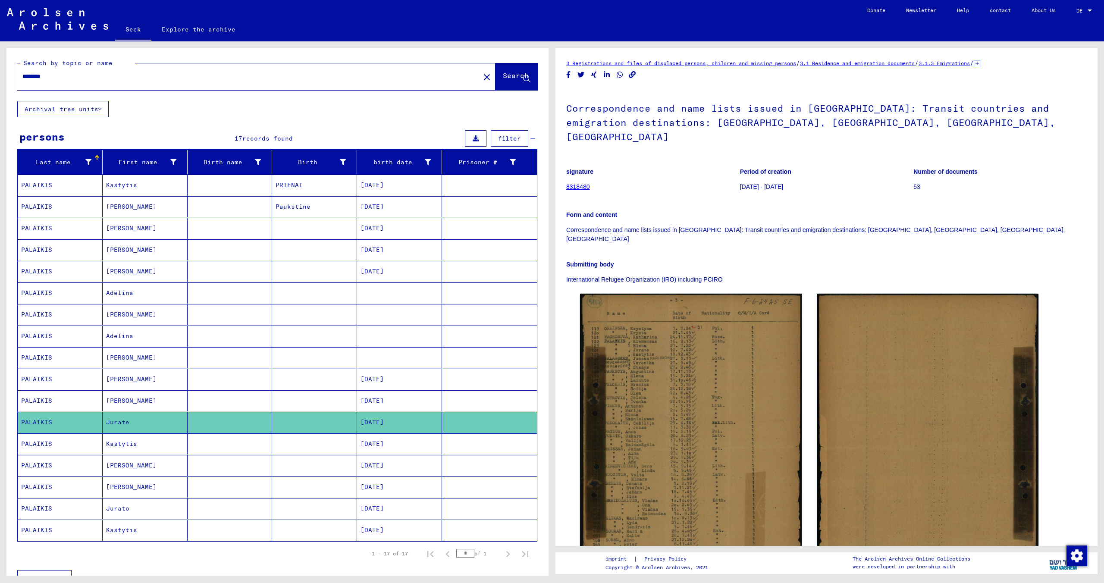
click at [76, 519] on mat-cell "PALAIKIS" at bounding box center [60, 529] width 85 height 21
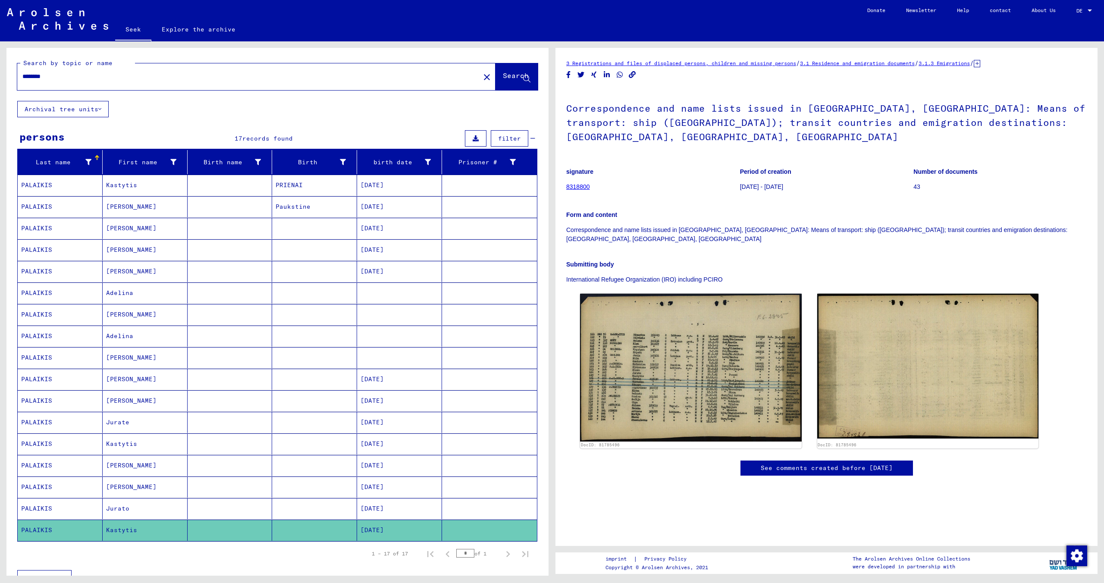
click at [67, 229] on mat-cell "PALAIKIS" at bounding box center [60, 228] width 85 height 21
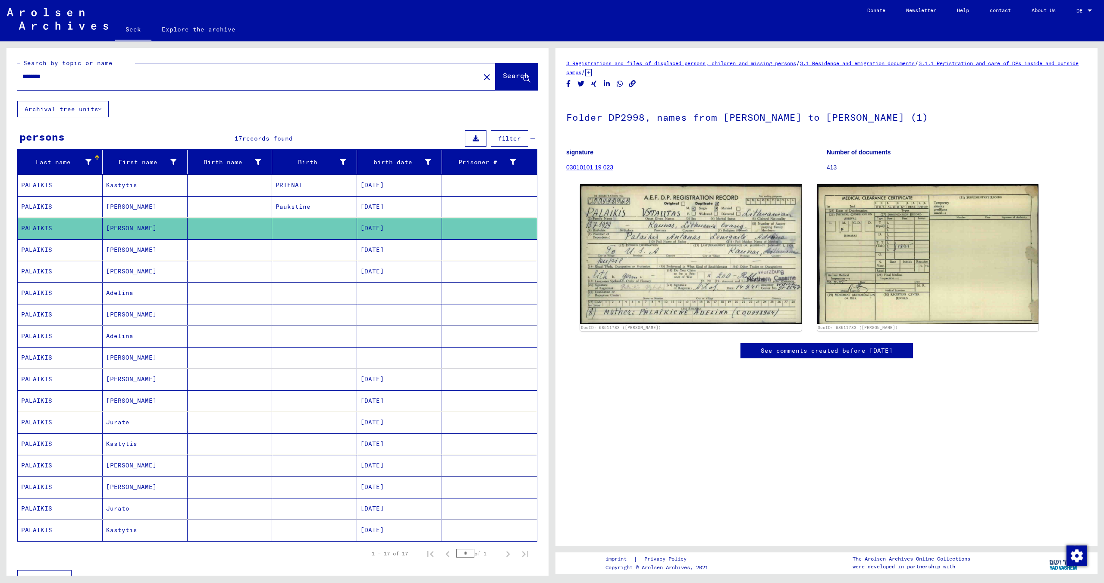
click at [69, 78] on input "********" at bounding box center [248, 76] width 452 height 9
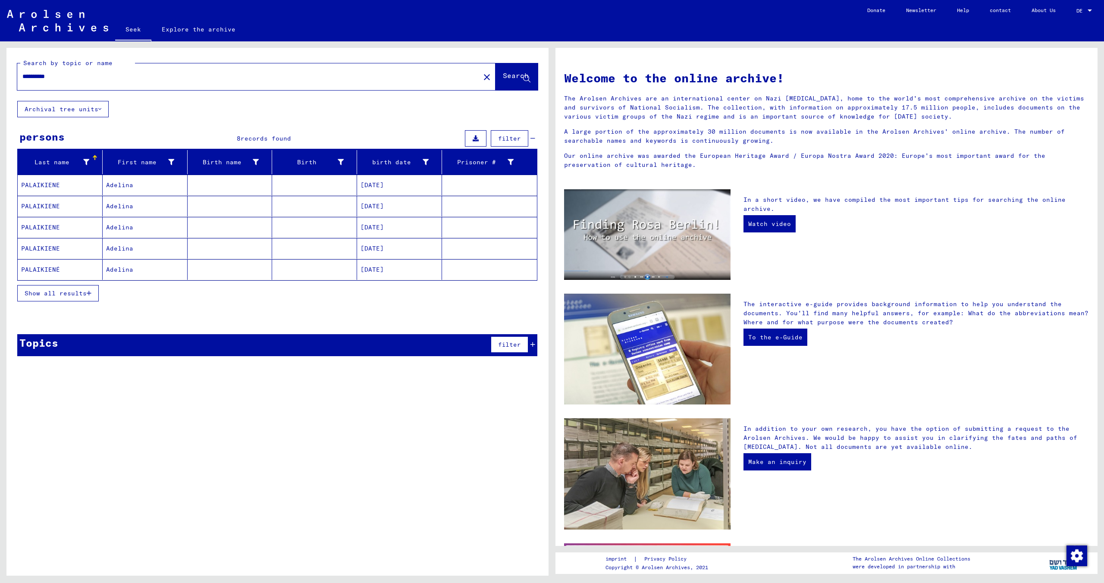
click at [42, 184] on font "PALAIKIENE" at bounding box center [40, 185] width 39 height 8
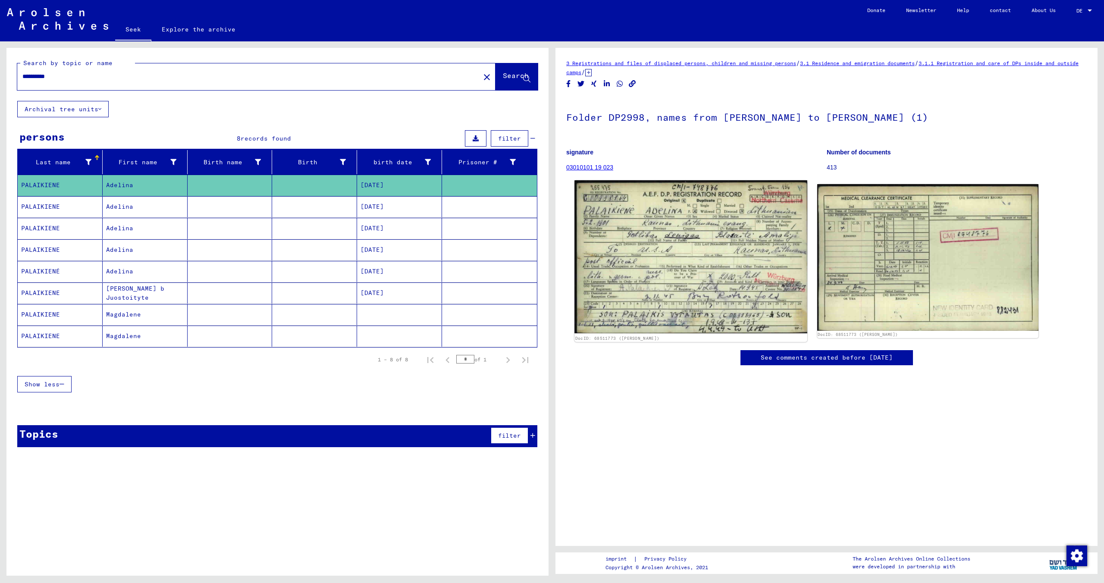
click at [682, 253] on img at bounding box center [690, 256] width 232 height 153
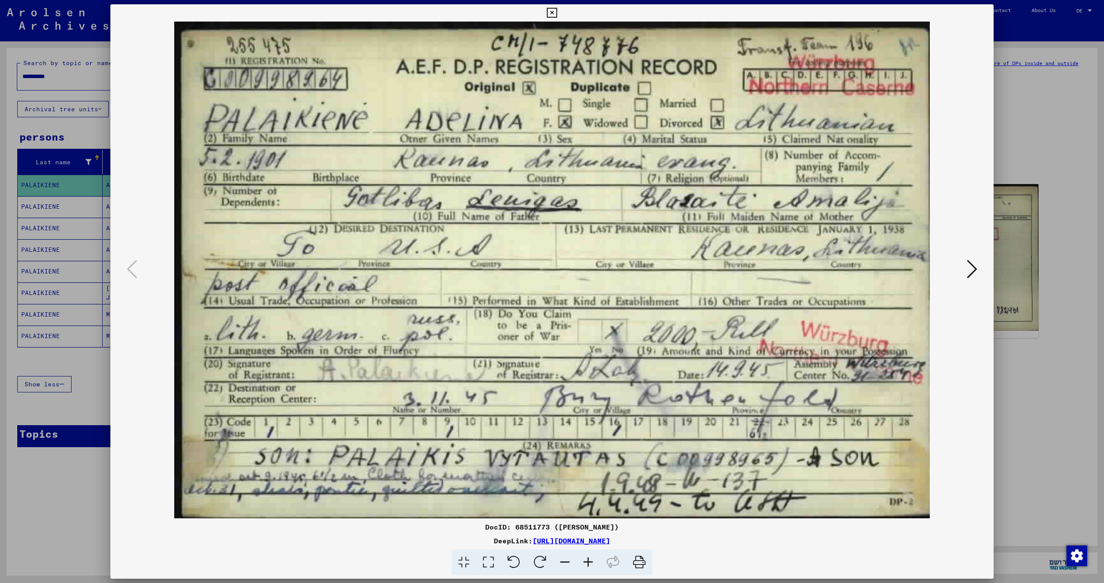
click at [638, 560] on icon at bounding box center [639, 562] width 26 height 26
click at [969, 266] on icon at bounding box center [971, 269] width 10 height 21
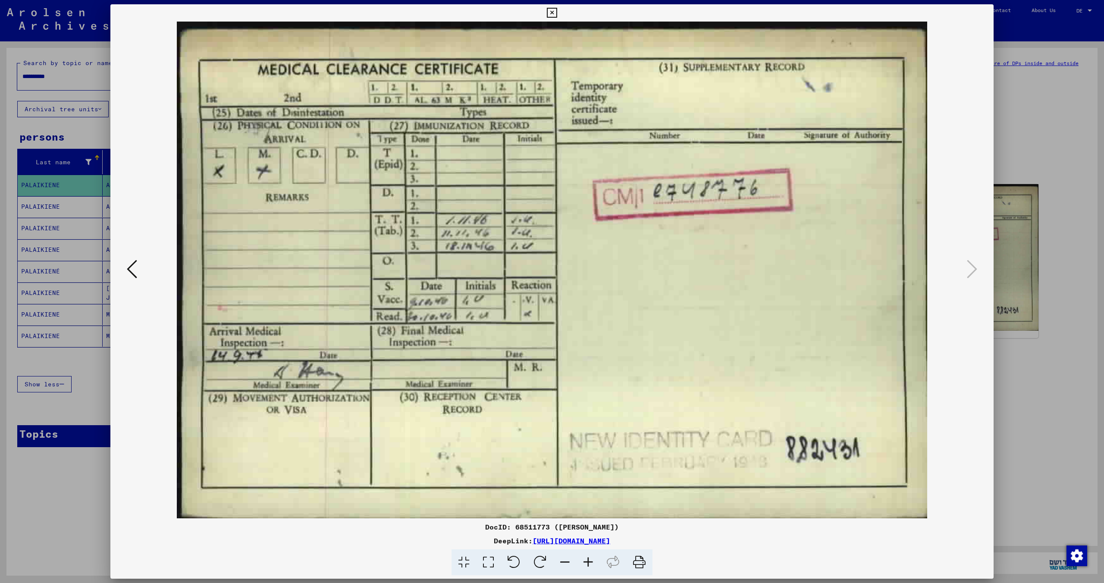
click at [642, 560] on icon at bounding box center [639, 562] width 26 height 26
click at [557, 12] on icon at bounding box center [552, 13] width 10 height 10
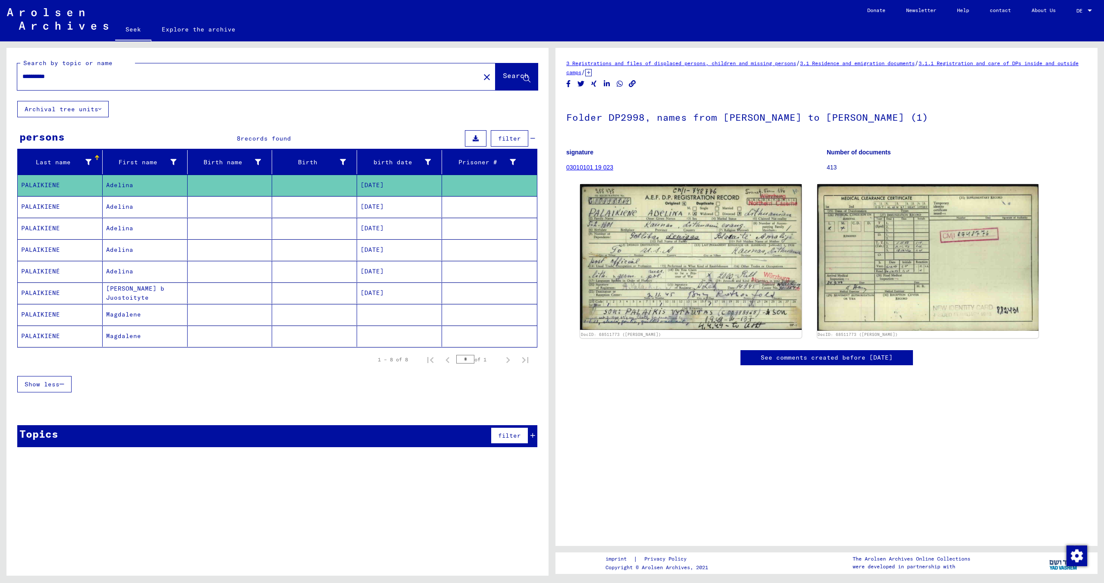
click at [80, 204] on mat-cell "PALAIKIENE" at bounding box center [60, 206] width 85 height 21
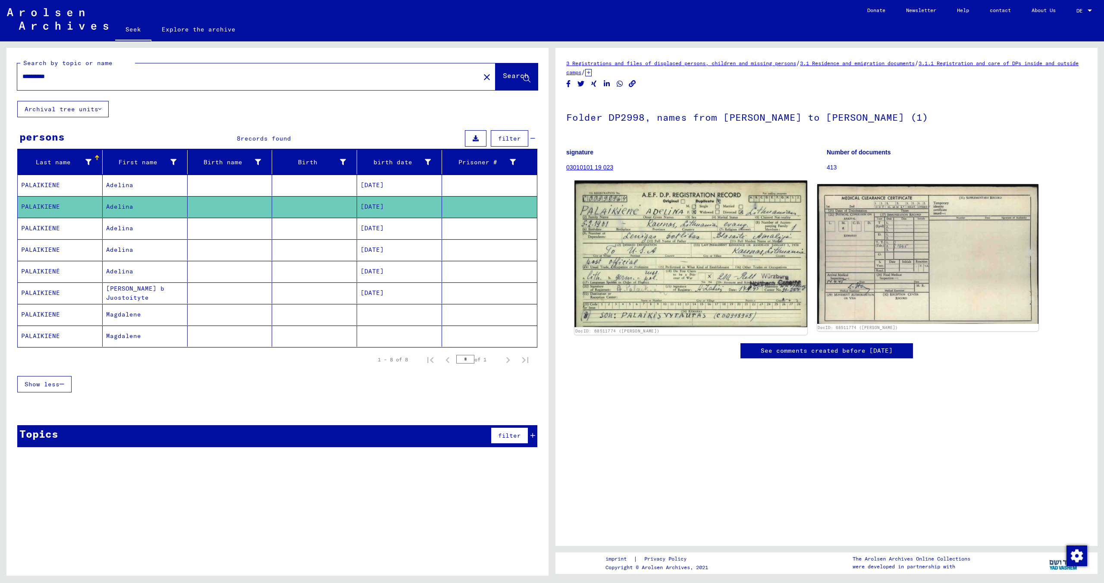
click at [683, 258] on img at bounding box center [690, 254] width 232 height 147
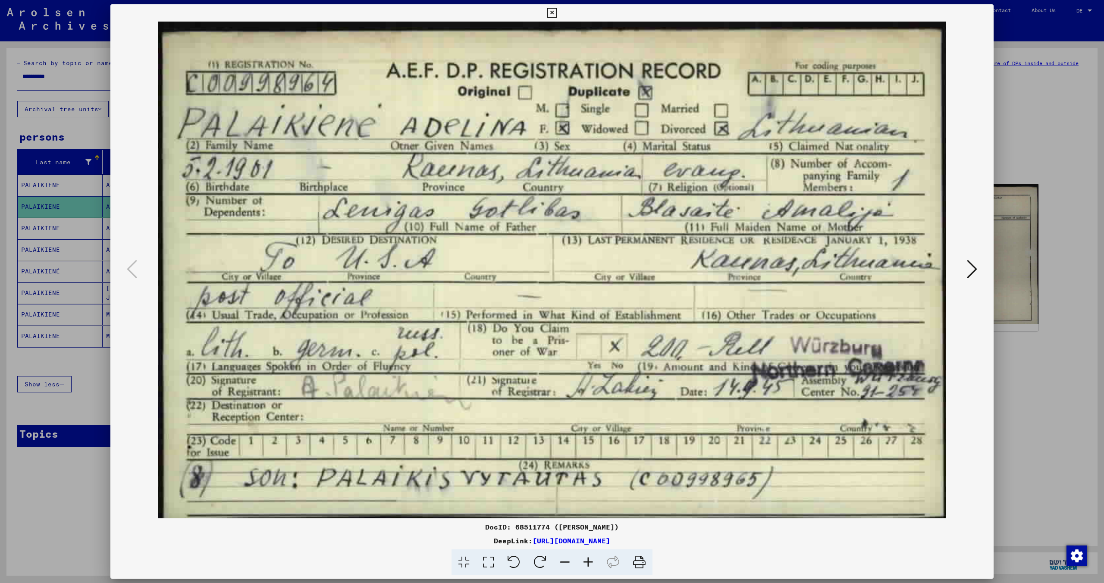
click at [641, 562] on icon at bounding box center [639, 562] width 26 height 26
click at [970, 263] on icon at bounding box center [971, 269] width 10 height 21
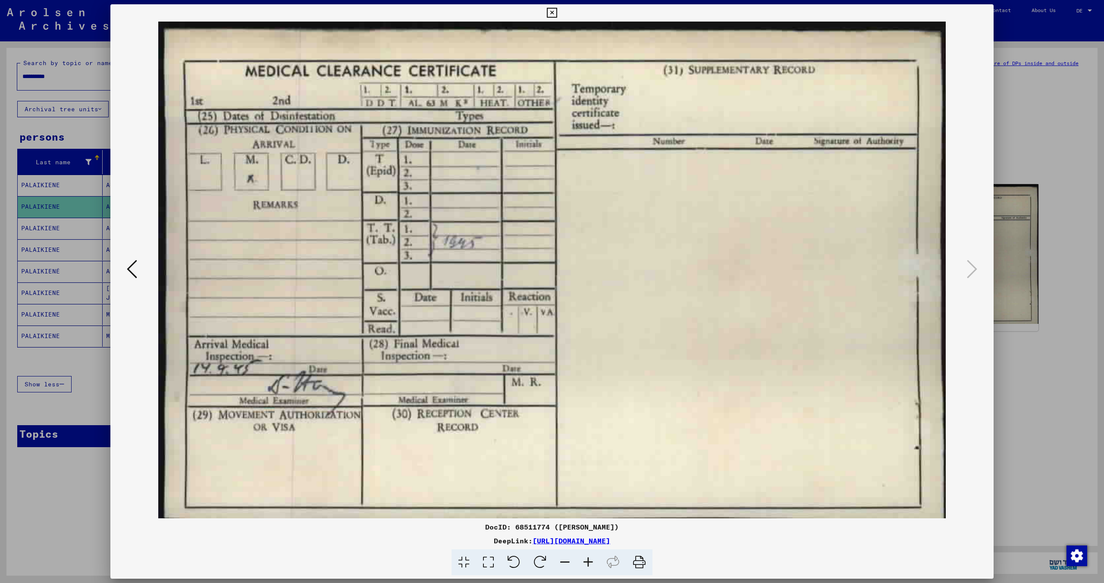
click at [640, 559] on icon at bounding box center [639, 562] width 26 height 26
click at [553, 13] on icon at bounding box center [552, 13] width 10 height 10
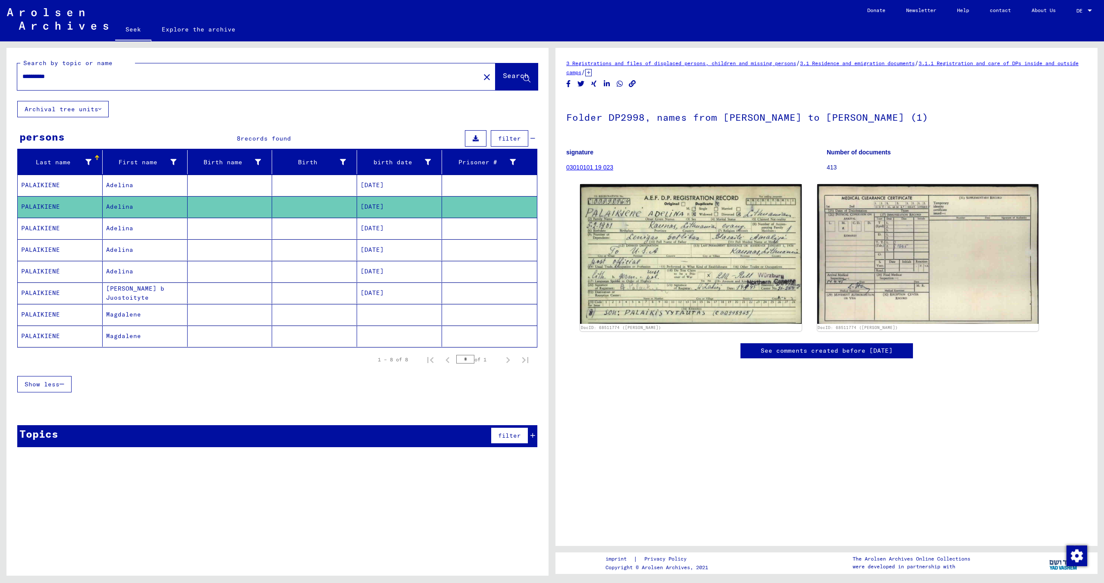
click at [73, 226] on mat-cell "PALAIKIENE" at bounding box center [60, 228] width 85 height 21
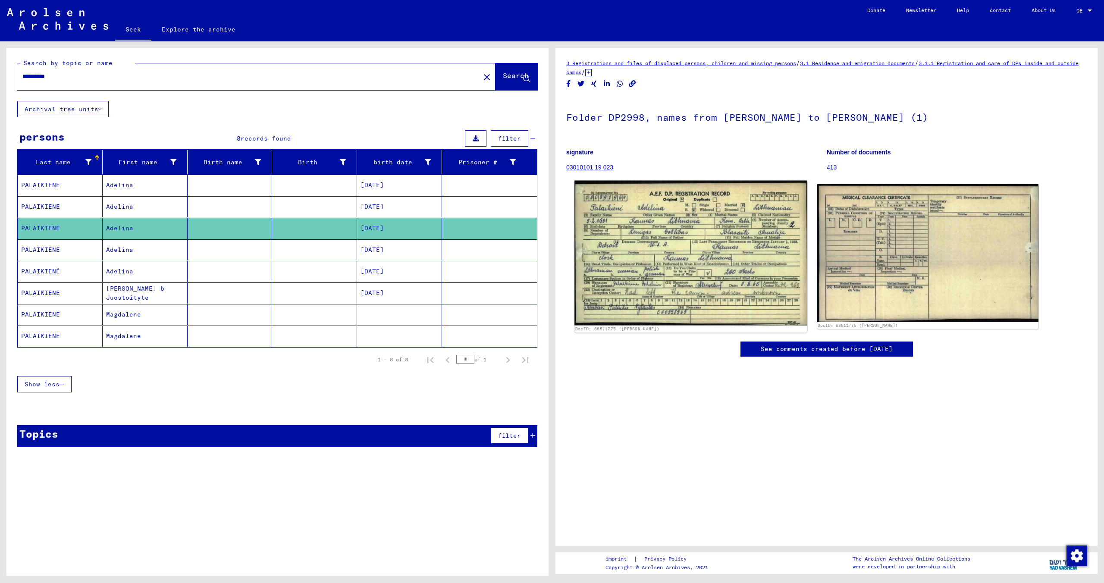
click at [734, 250] on img at bounding box center [690, 253] width 232 height 145
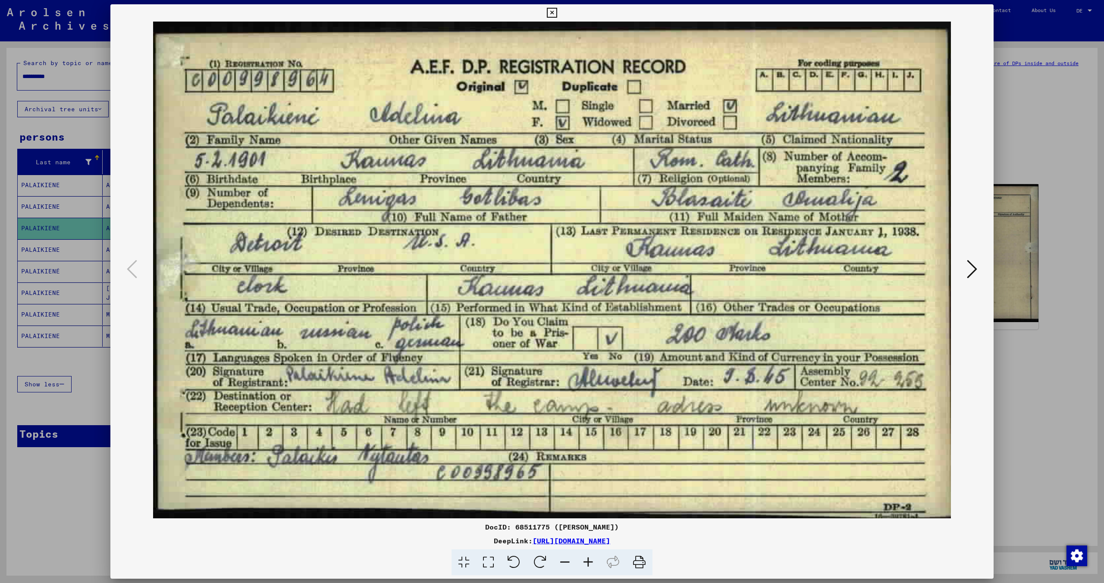
click at [642, 565] on icon at bounding box center [639, 562] width 26 height 26
click at [974, 270] on icon at bounding box center [971, 269] width 10 height 21
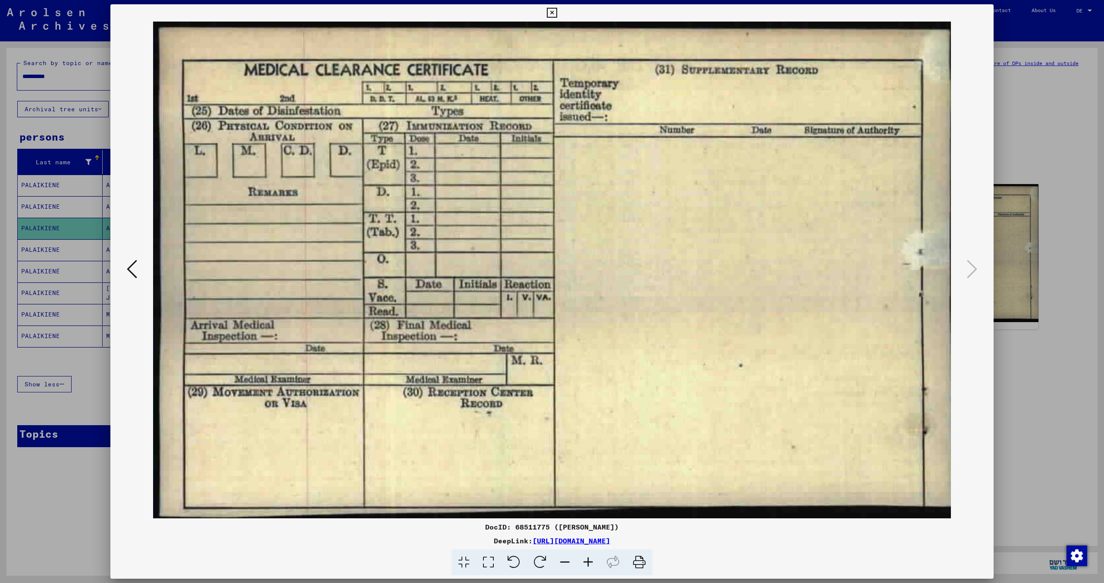
click at [641, 561] on icon at bounding box center [639, 562] width 26 height 26
click at [554, 14] on icon at bounding box center [552, 13] width 10 height 10
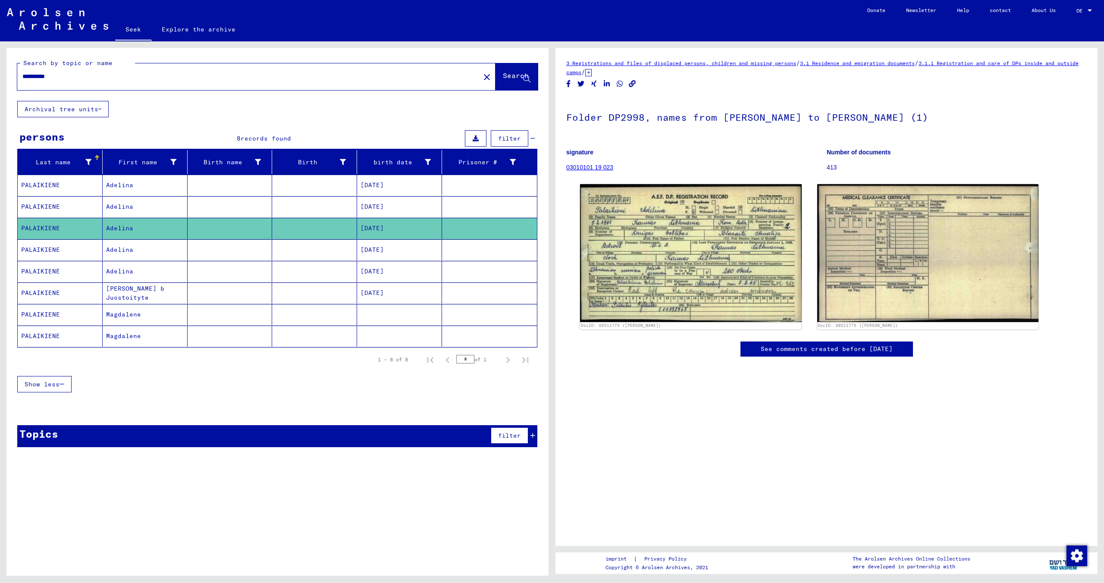
click at [30, 251] on font "PALAIKIENE" at bounding box center [40, 250] width 39 height 8
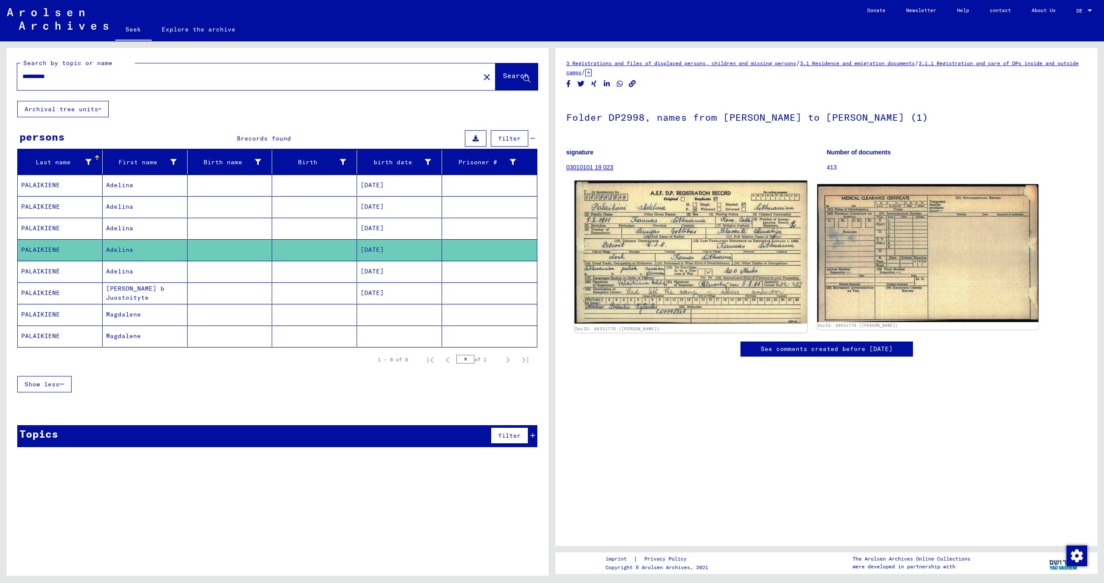
click at [755, 251] on img at bounding box center [690, 252] width 232 height 143
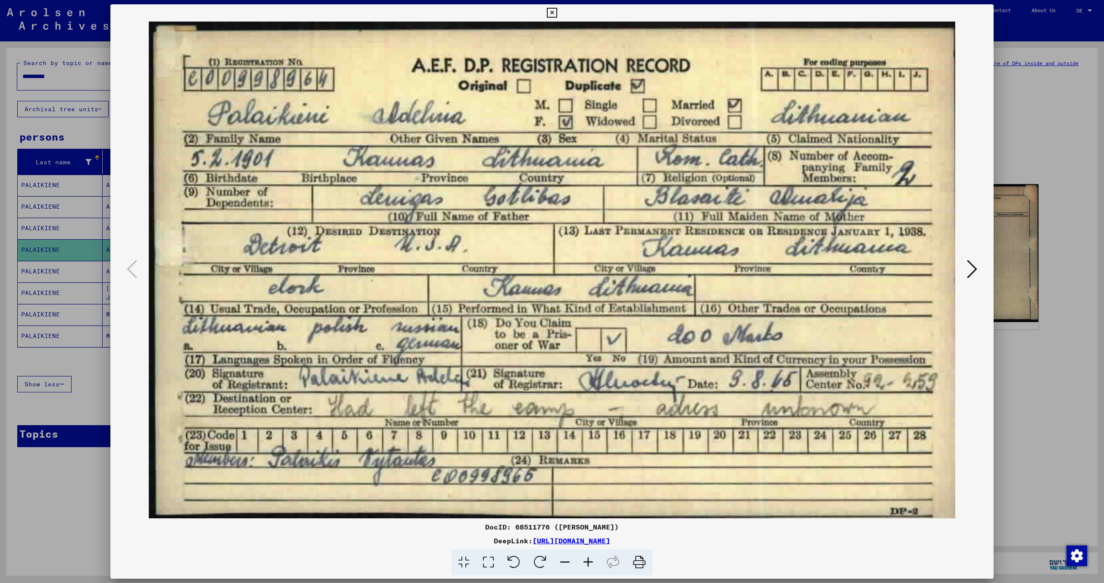
click at [639, 563] on icon at bounding box center [639, 562] width 26 height 26
click at [972, 271] on icon at bounding box center [971, 269] width 10 height 21
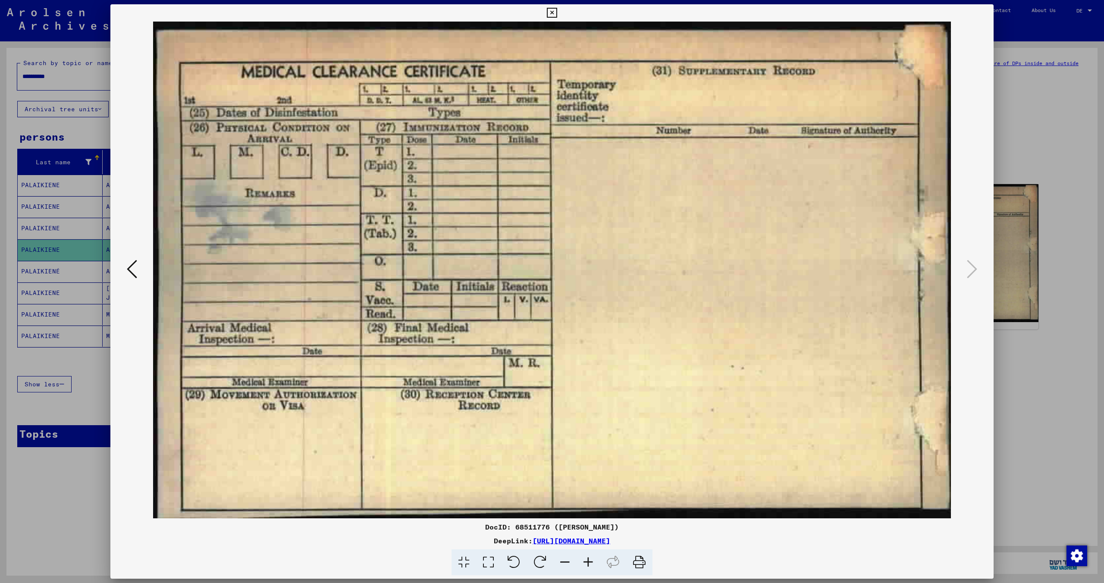
click at [638, 562] on icon at bounding box center [639, 562] width 26 height 26
click at [550, 13] on icon at bounding box center [552, 13] width 10 height 10
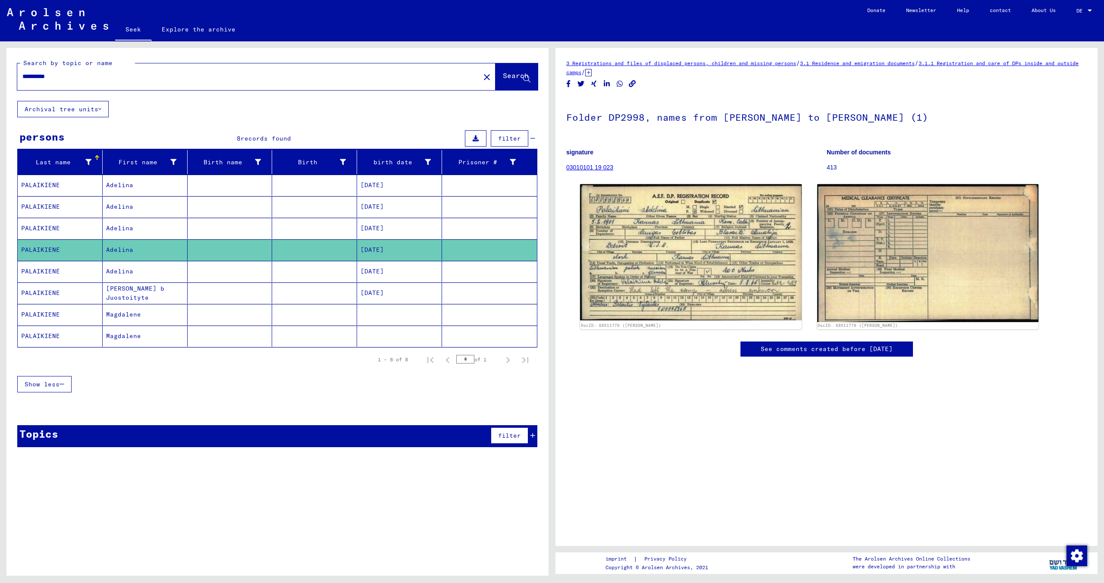
click at [48, 271] on font "PALAIKIENÉ" at bounding box center [40, 271] width 39 height 8
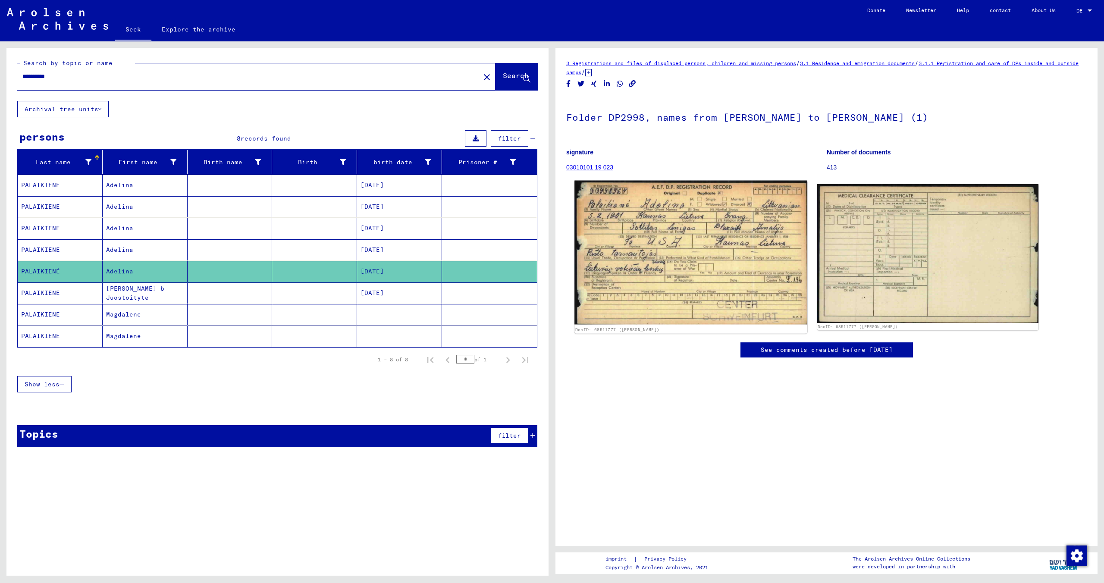
click at [726, 253] on img at bounding box center [690, 253] width 232 height 144
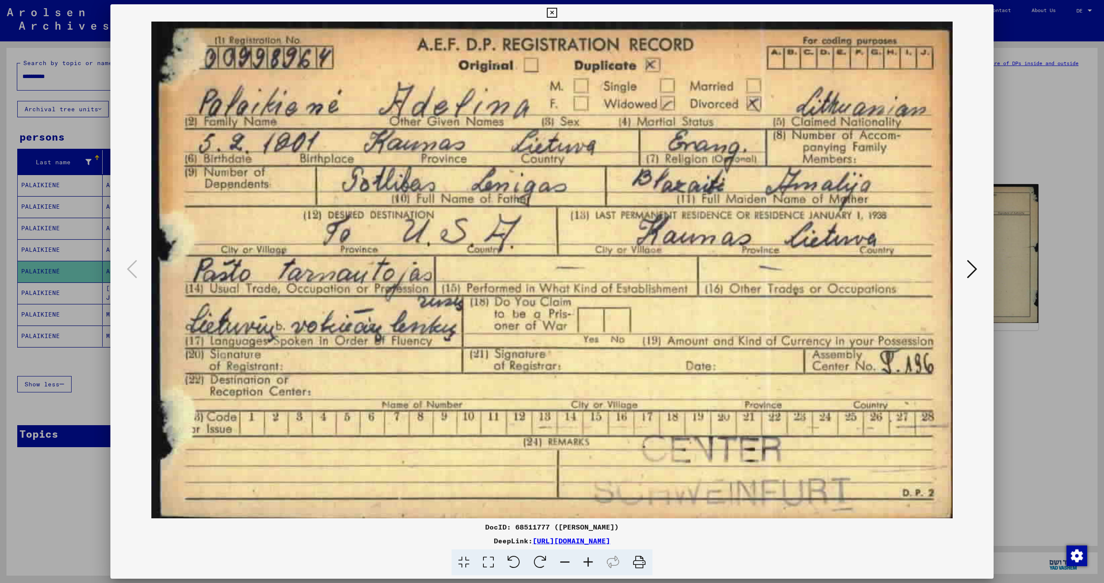
click at [638, 559] on icon at bounding box center [639, 562] width 26 height 26
click at [969, 264] on icon at bounding box center [971, 269] width 10 height 21
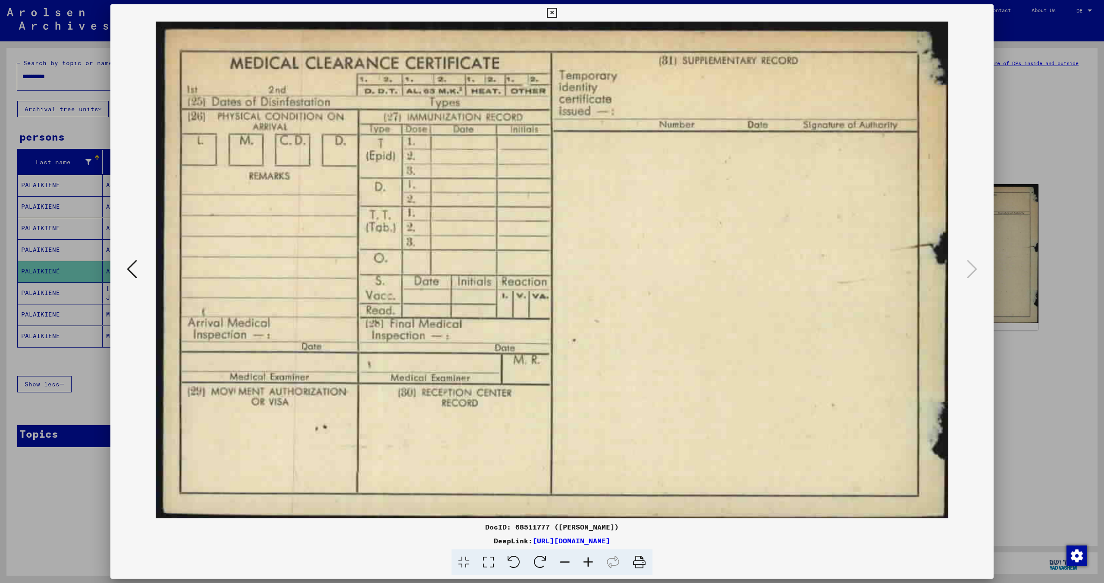
click at [643, 564] on icon at bounding box center [639, 562] width 26 height 26
click at [554, 7] on button at bounding box center [551, 12] width 15 height 17
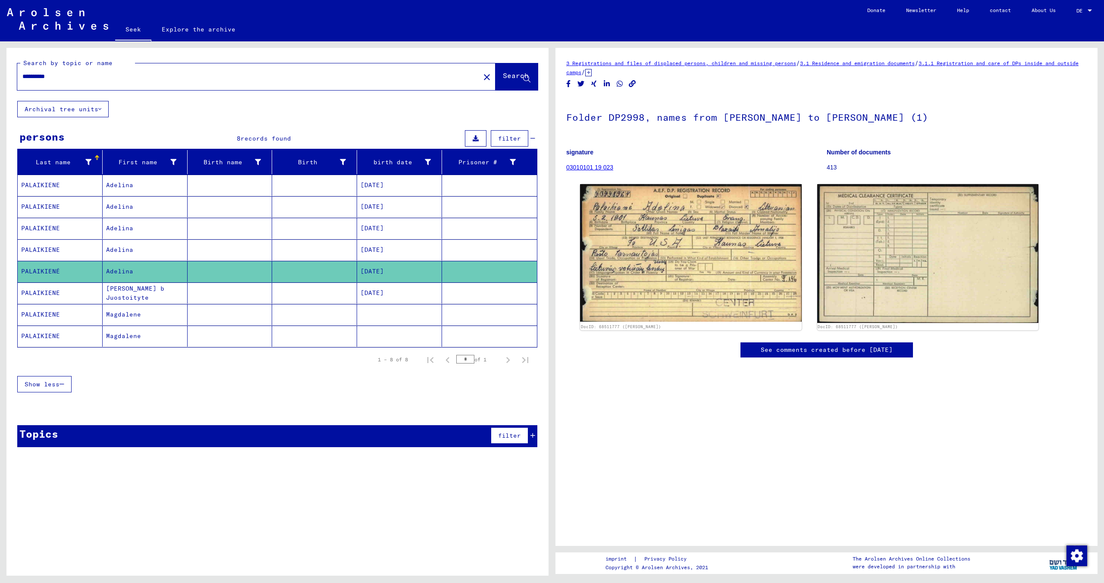
click at [53, 295] on font "PALAIKIENE" at bounding box center [40, 293] width 39 height 8
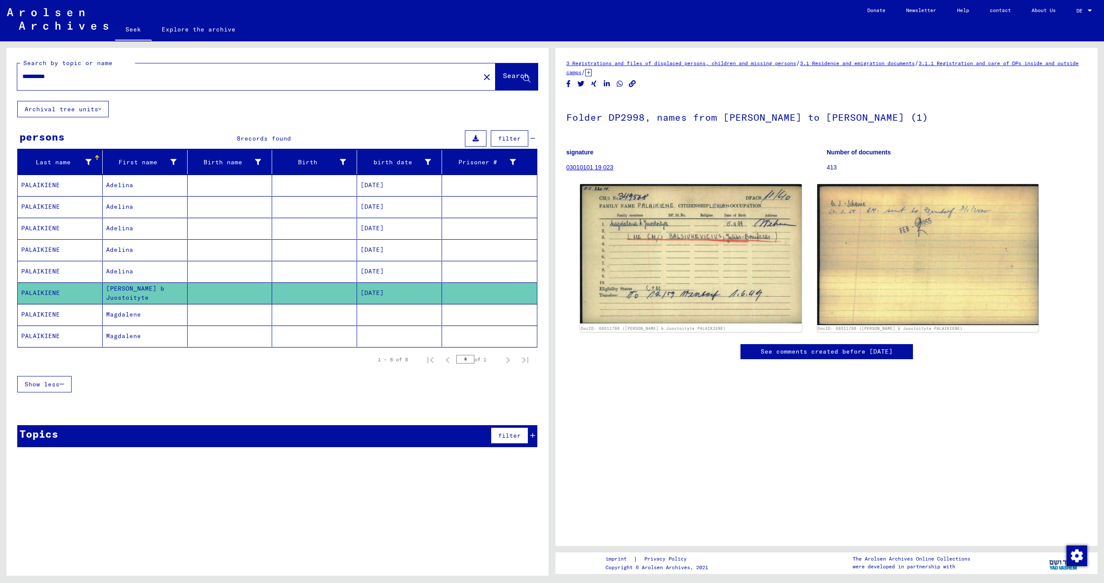
click at [50, 312] on font "PALAIKIENE" at bounding box center [40, 314] width 39 height 8
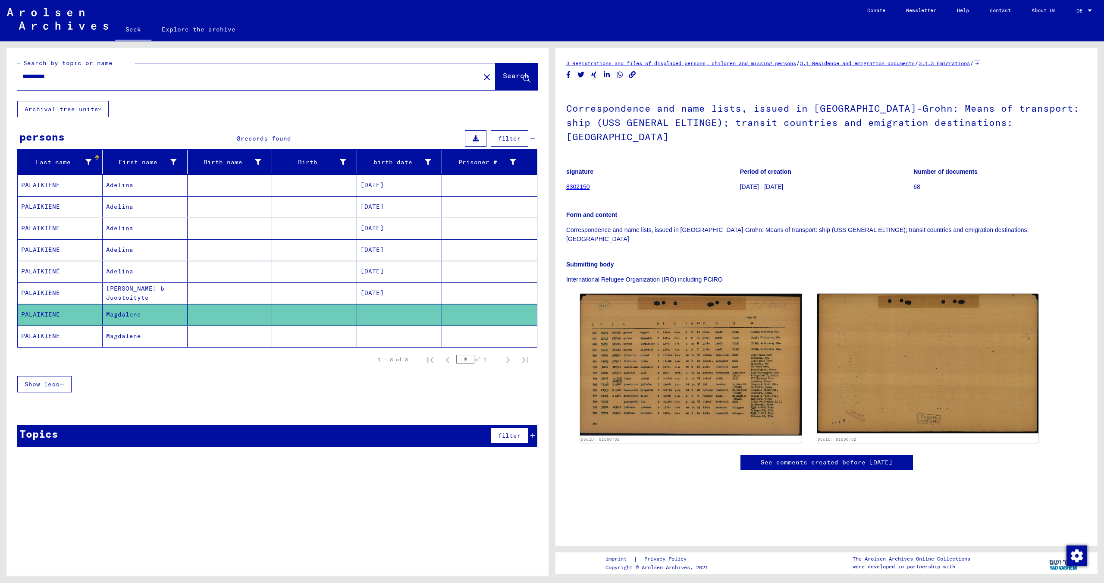
click at [57, 336] on font "PALAIKIENE" at bounding box center [40, 336] width 39 height 8
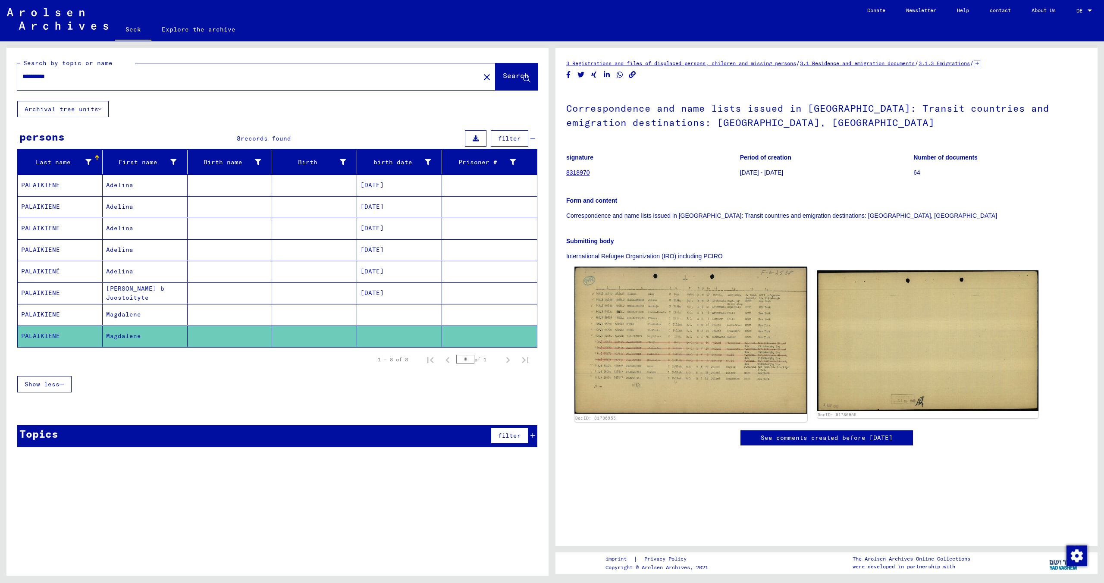
click at [664, 360] on img at bounding box center [690, 340] width 232 height 147
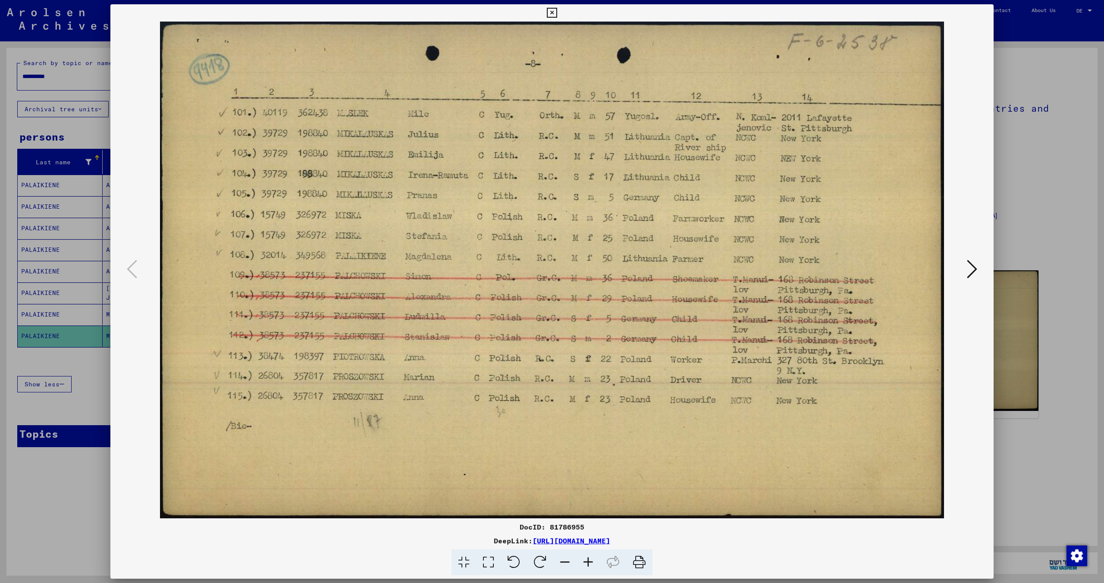
click at [548, 12] on icon at bounding box center [552, 13] width 10 height 10
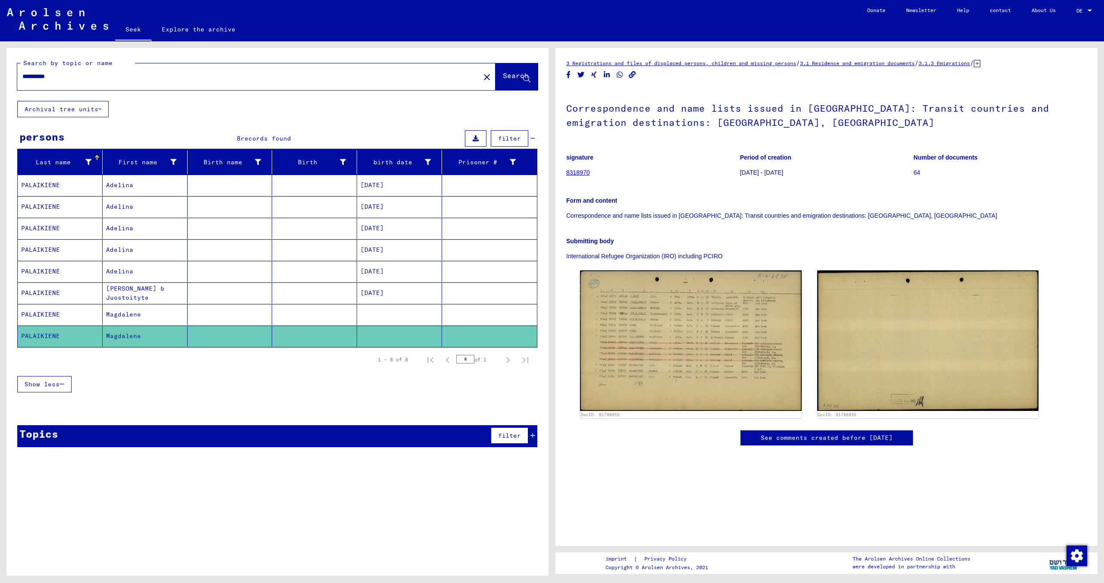
click at [158, 79] on input "**********" at bounding box center [248, 76] width 452 height 9
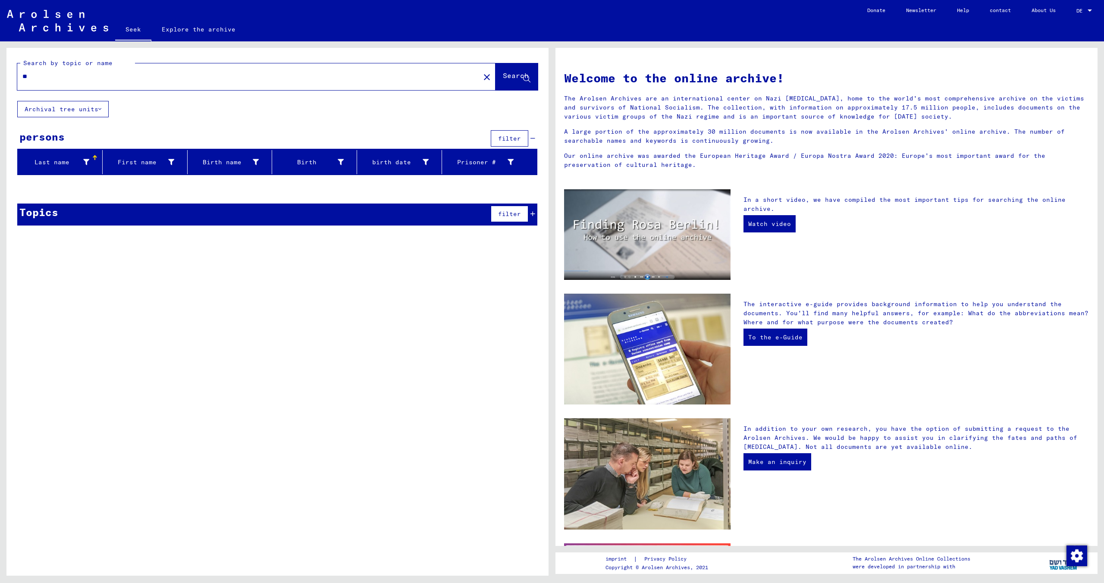
type input "*"
type input "*******"
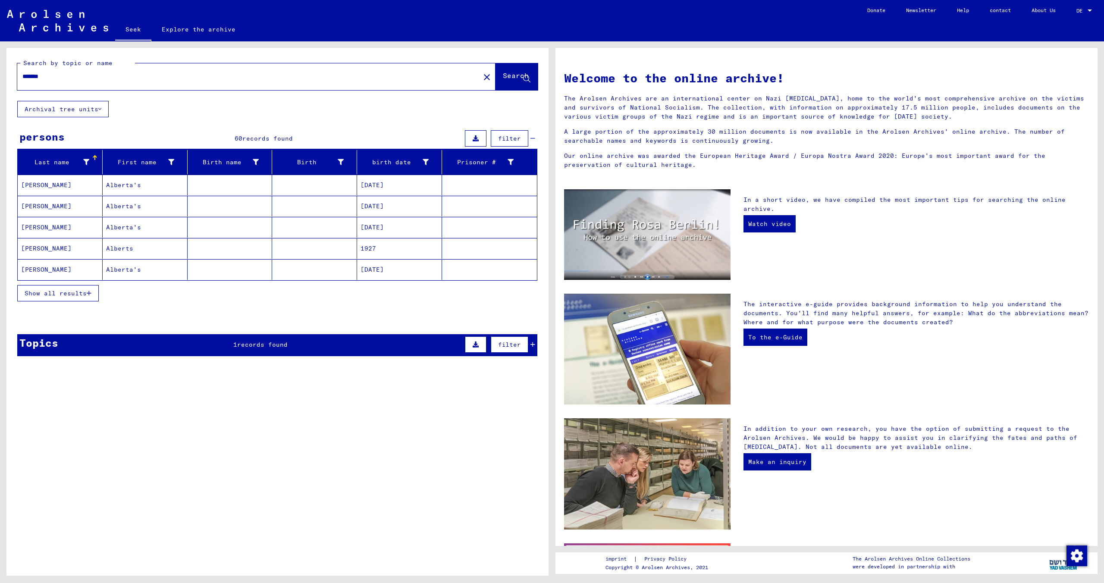
click at [69, 296] on font "Show all results" at bounding box center [56, 293] width 62 height 8
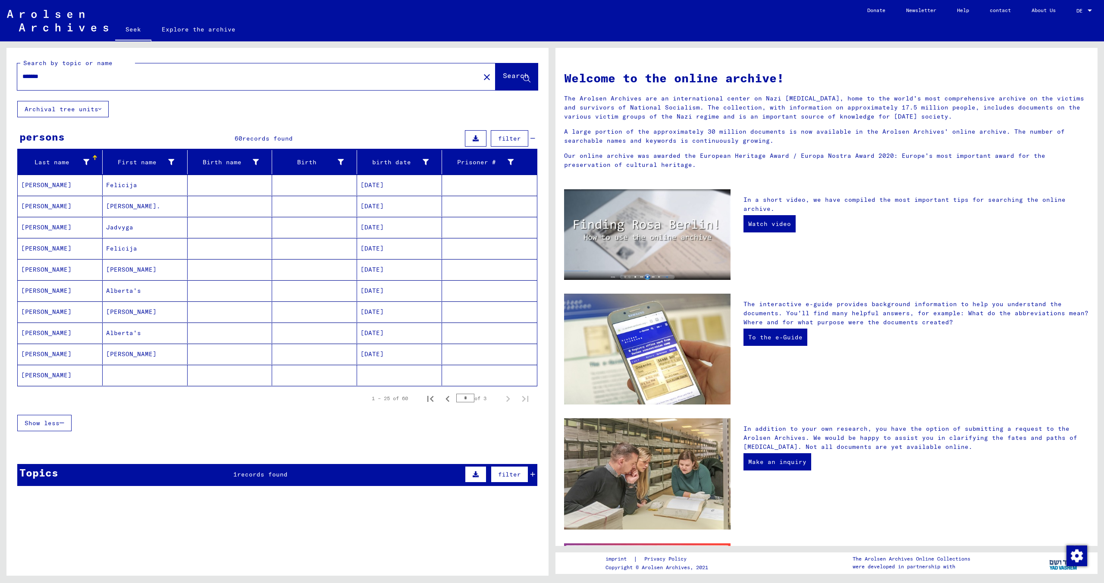
click at [45, 272] on font "[PERSON_NAME]" at bounding box center [46, 270] width 50 height 8
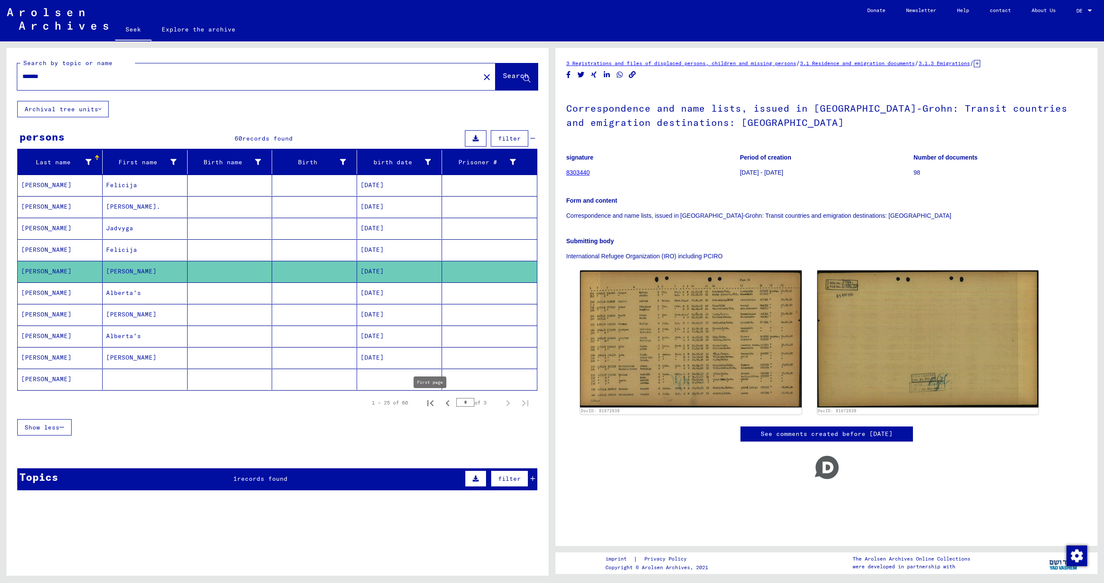
click at [429, 402] on icon "First page" at bounding box center [430, 403] width 12 height 12
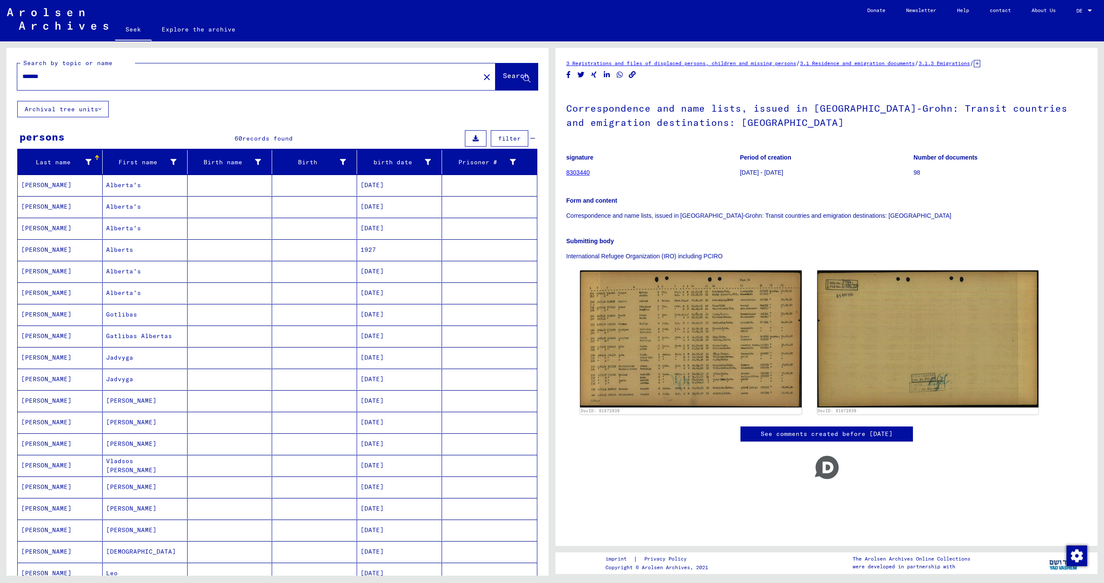
click at [138, 314] on mat-cell "Gotlibas" at bounding box center [145, 314] width 85 height 21
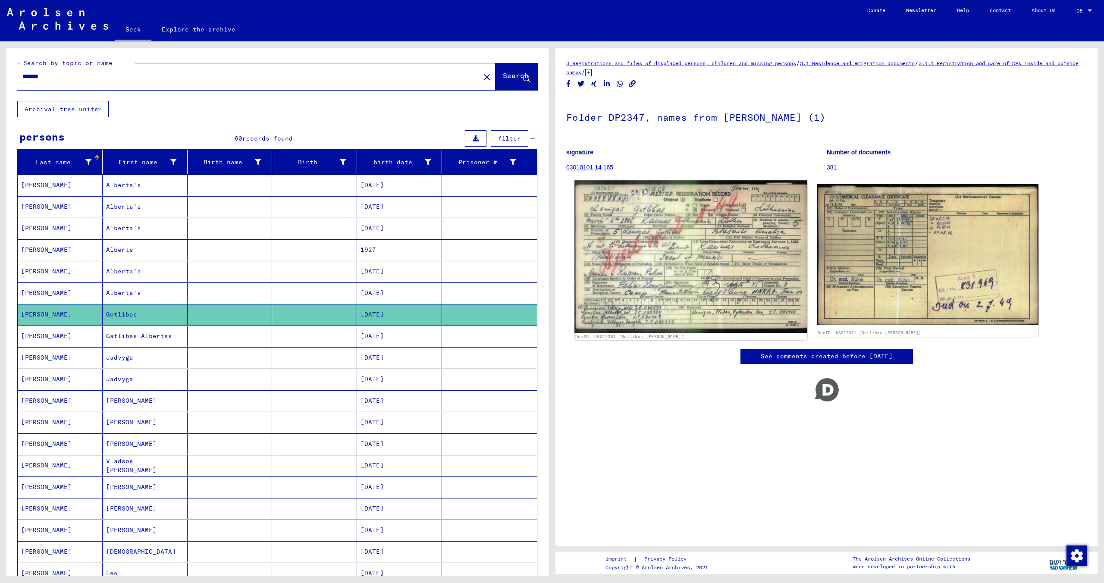
click at [689, 256] on img at bounding box center [690, 256] width 232 height 152
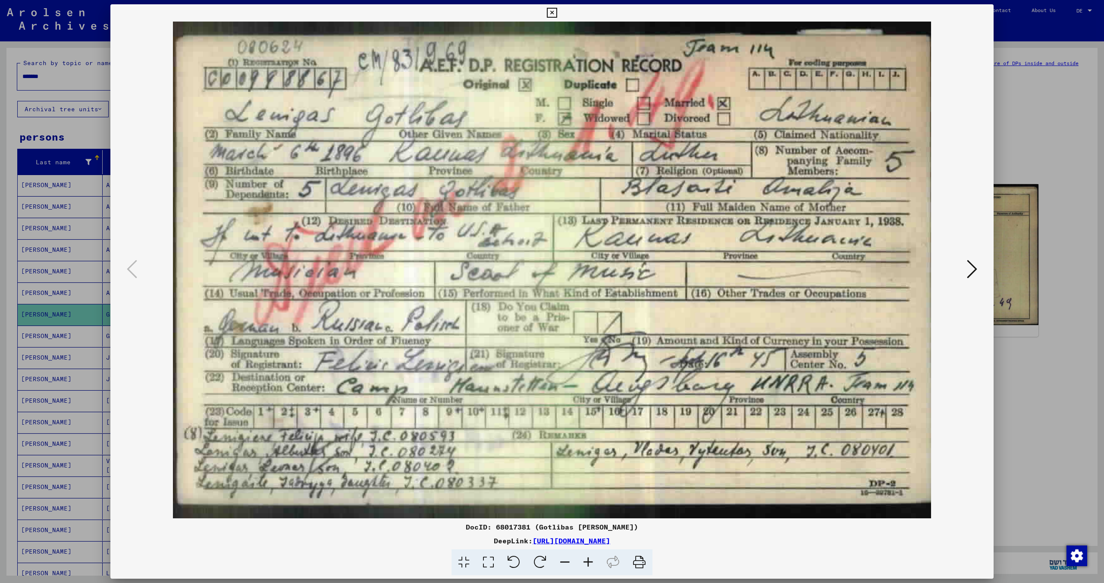
click at [635, 561] on icon at bounding box center [639, 562] width 26 height 26
click at [976, 268] on icon at bounding box center [971, 269] width 10 height 21
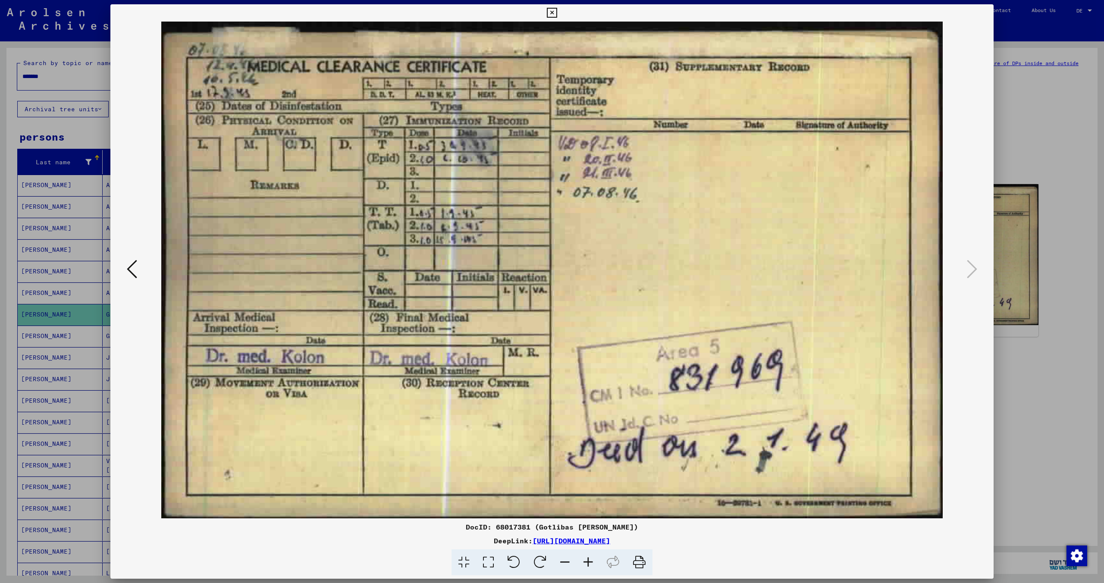
click at [641, 556] on icon at bounding box center [639, 562] width 26 height 26
click at [550, 13] on icon at bounding box center [552, 13] width 10 height 10
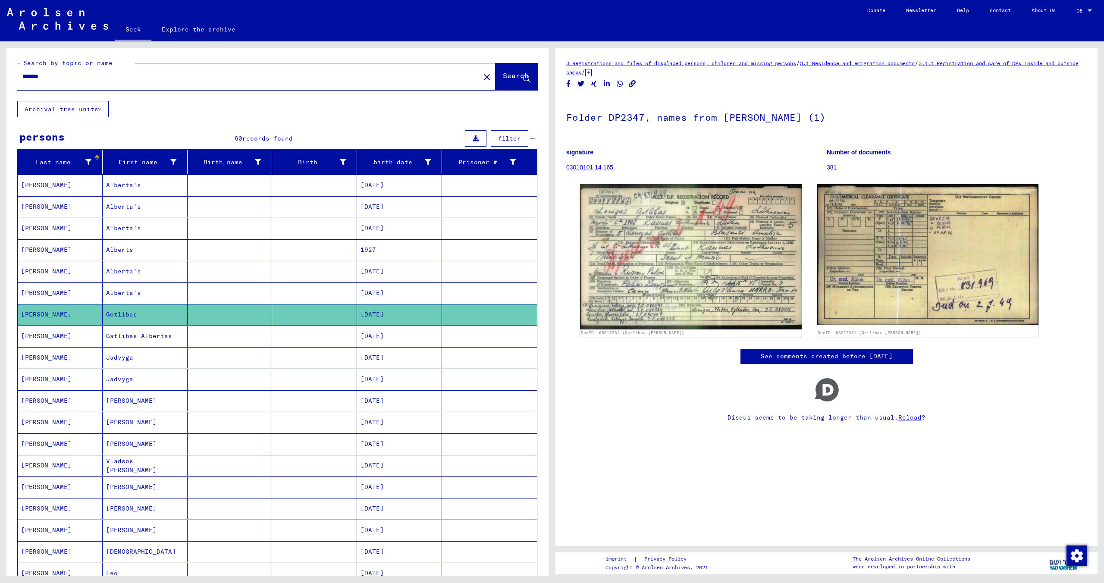
click at [144, 337] on font "Gatlibas Albertas" at bounding box center [139, 336] width 66 height 8
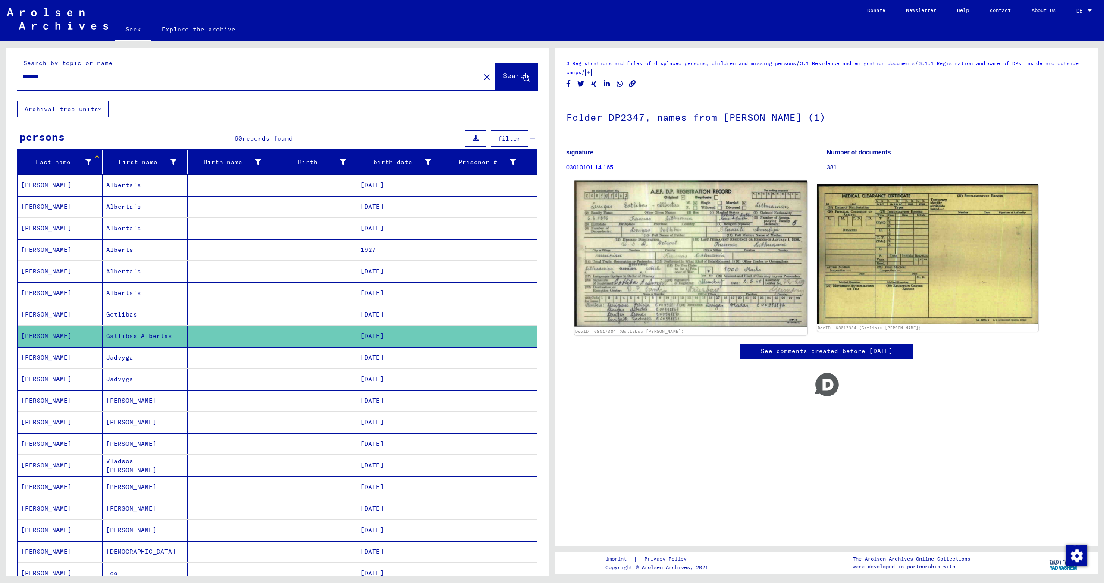
click at [702, 273] on img at bounding box center [690, 254] width 232 height 146
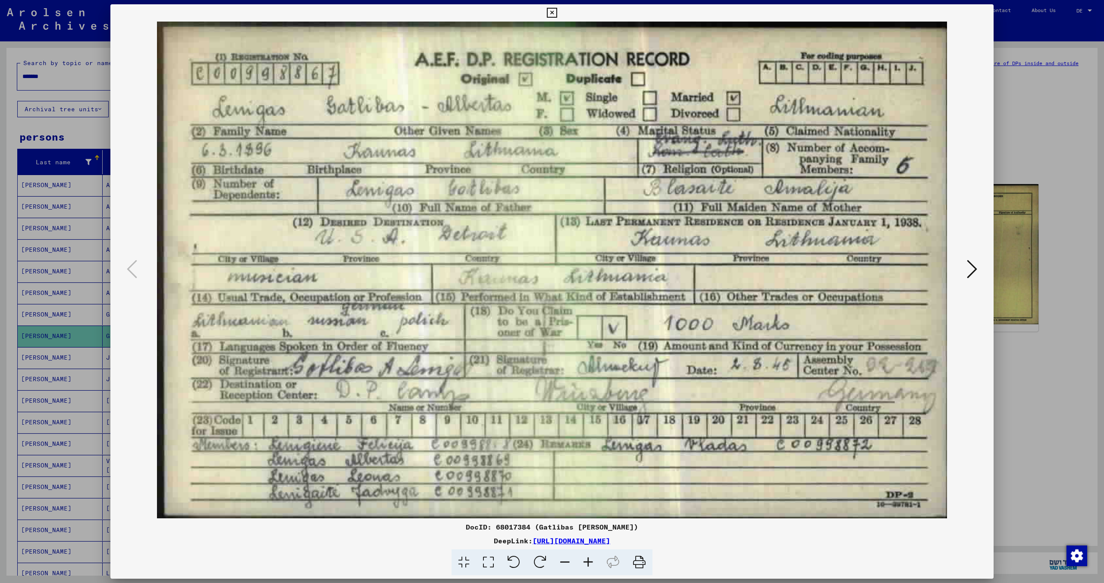
click at [973, 266] on icon at bounding box center [971, 269] width 10 height 21
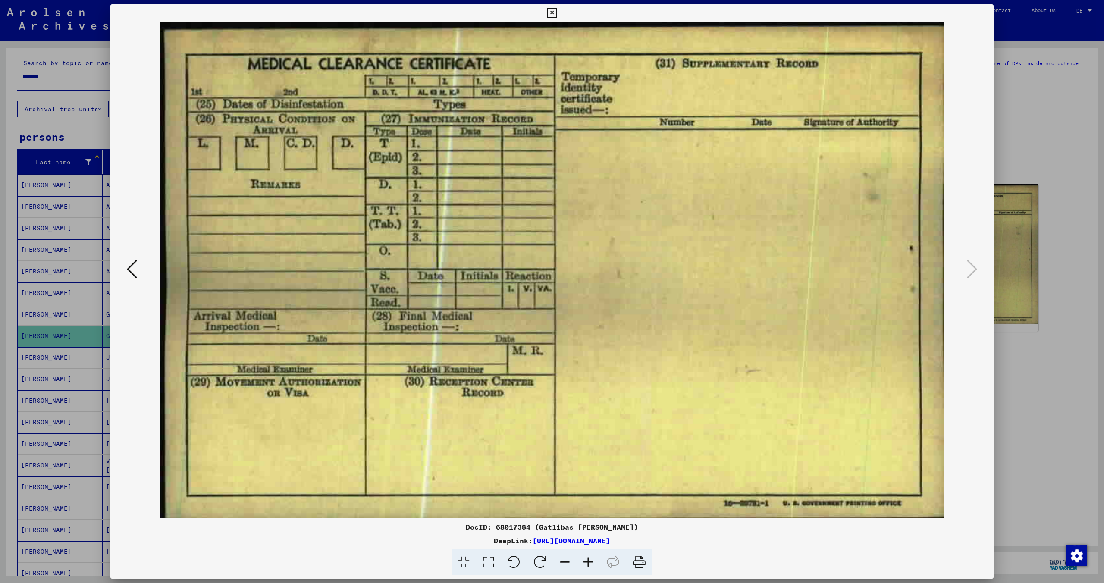
click at [550, 13] on icon at bounding box center [552, 13] width 10 height 10
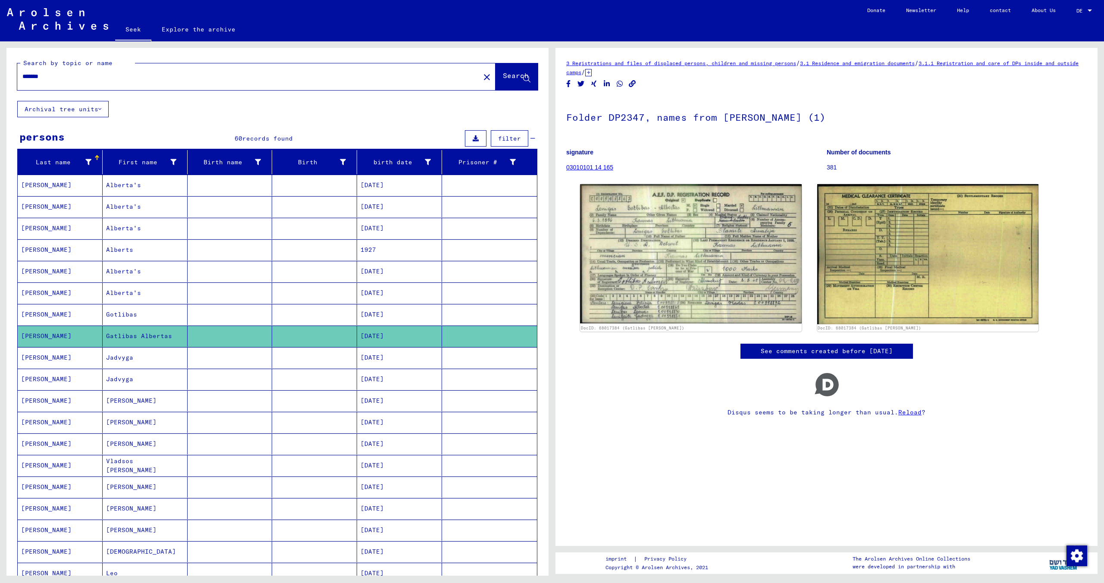
click at [139, 542] on mat-cell "[DEMOGRAPHIC_DATA]" at bounding box center [145, 551] width 85 height 21
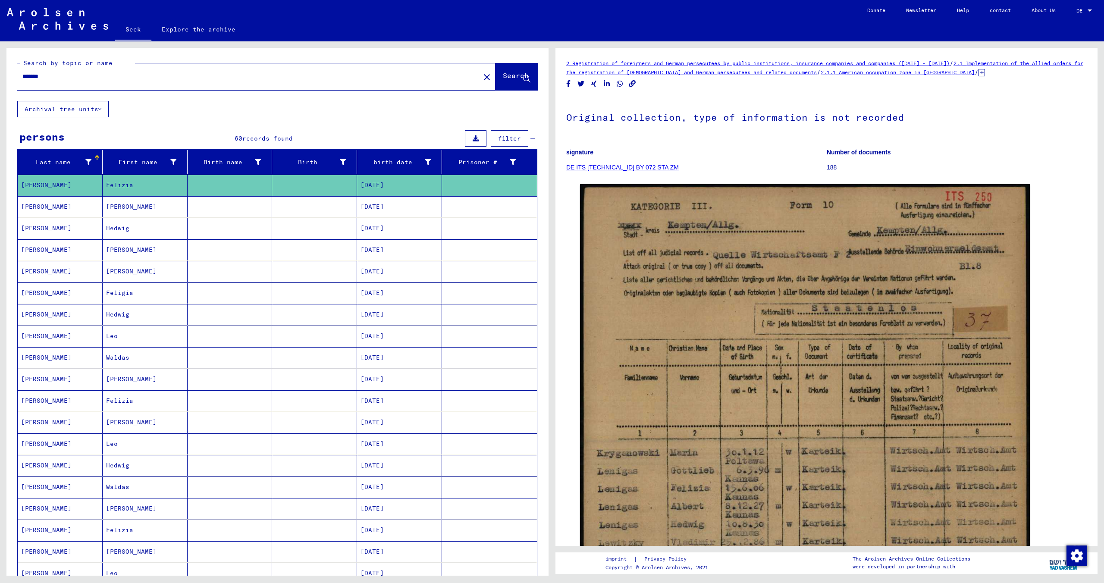
click at [146, 519] on mat-cell "Felizia" at bounding box center [145, 529] width 85 height 21
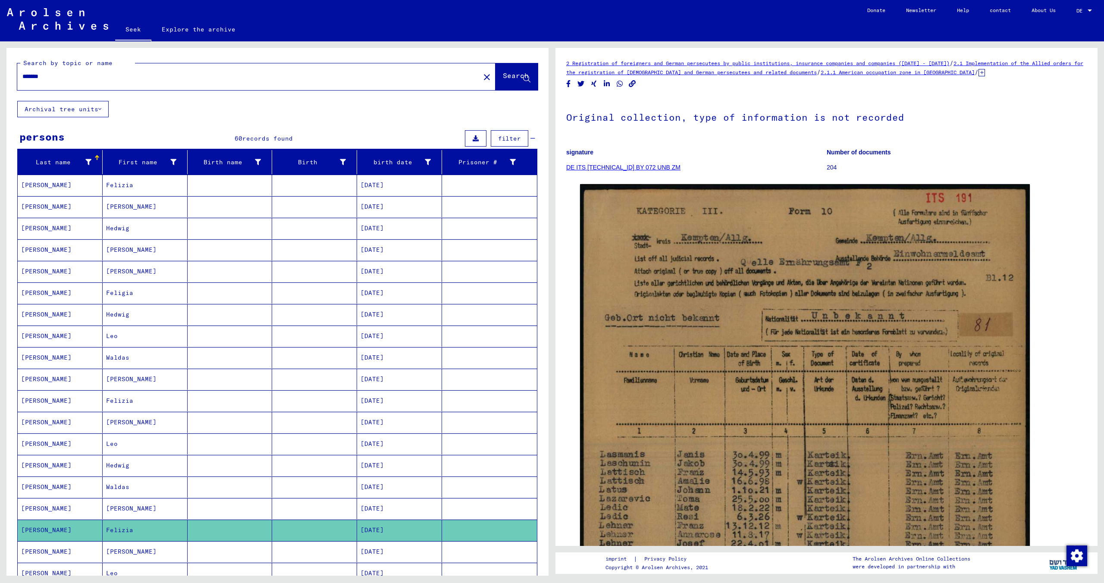
click at [154, 390] on mat-cell "Felizia" at bounding box center [145, 400] width 85 height 21
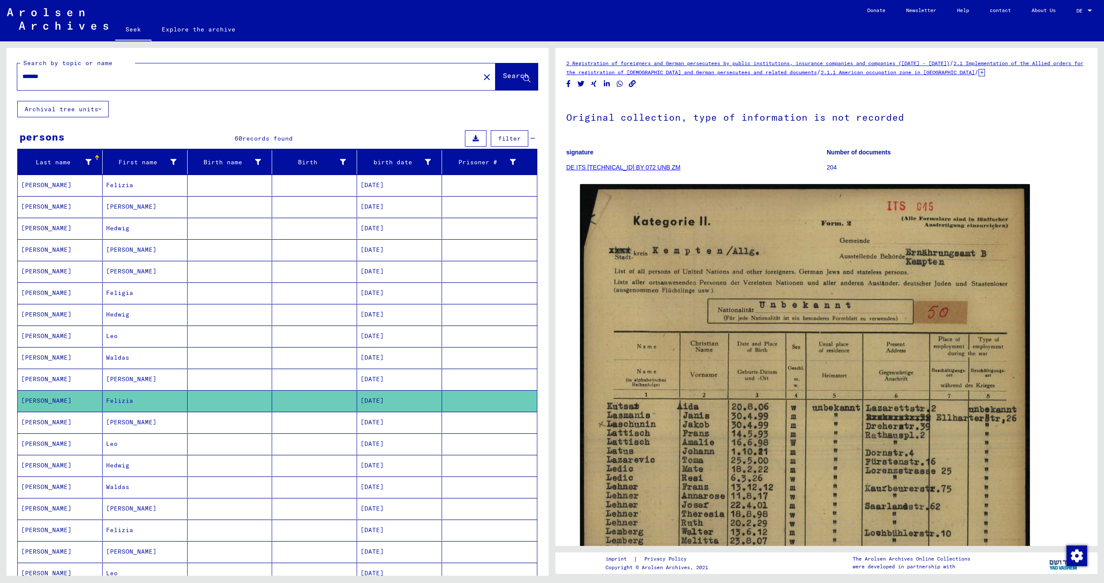
click at [154, 282] on mat-cell "Feligia" at bounding box center [145, 292] width 85 height 21
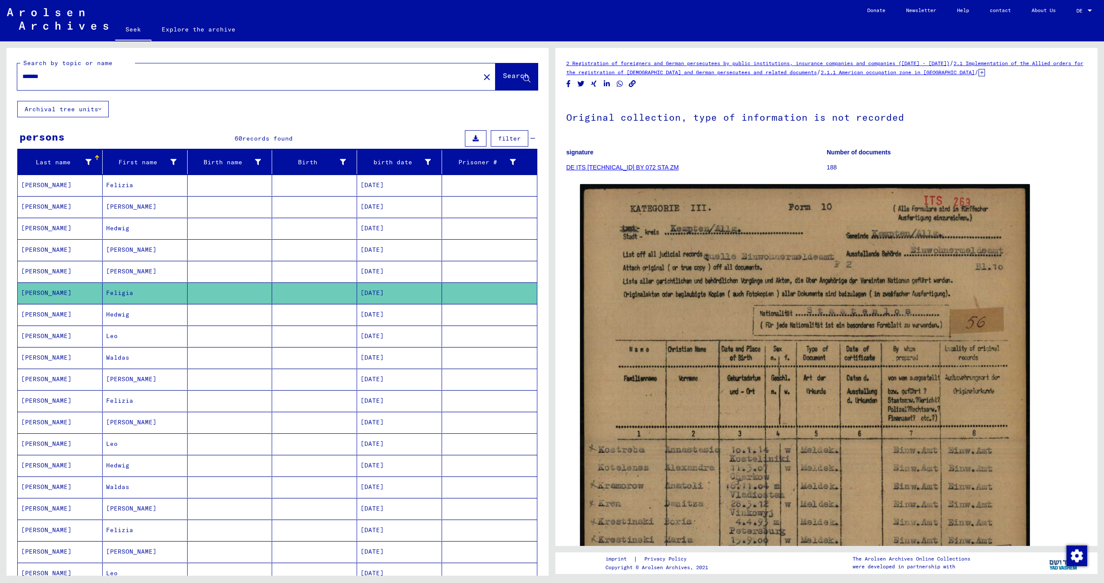
click at [125, 175] on mat-cell "Felizia" at bounding box center [145, 185] width 85 height 21
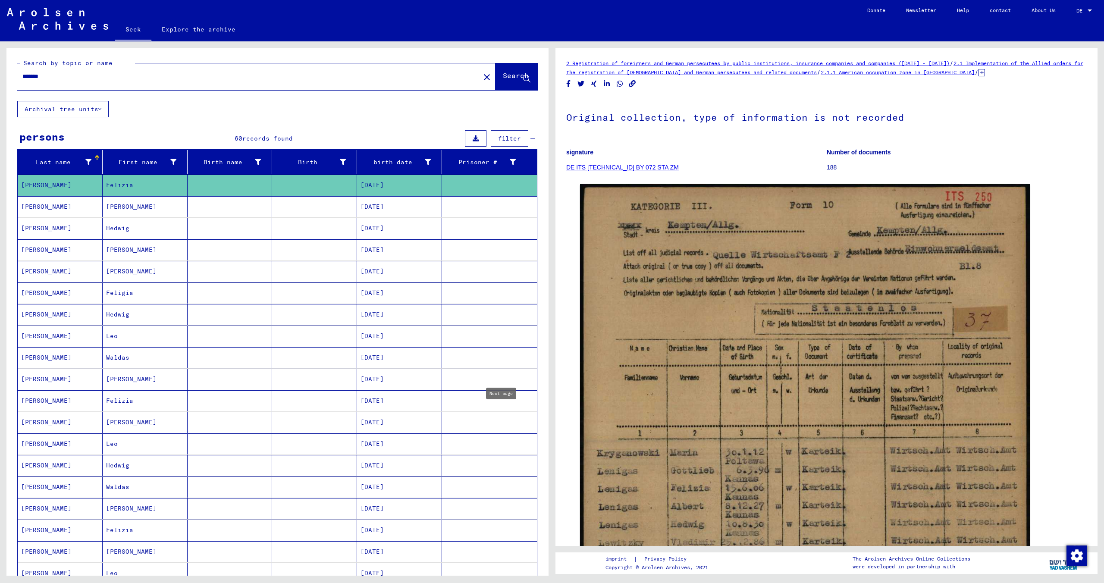
type input "*"
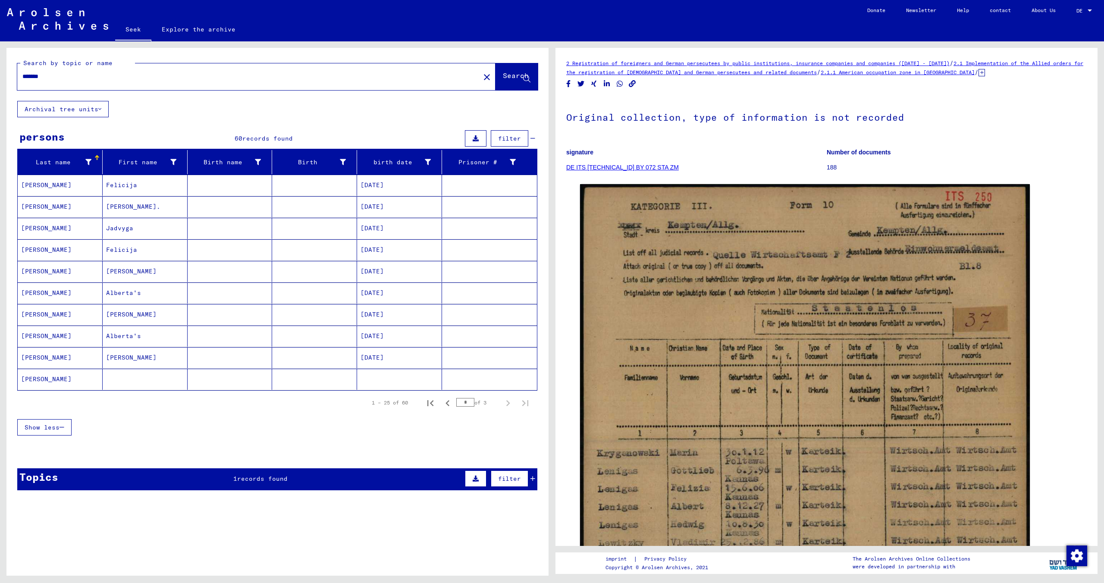
click at [134, 188] on font "Felicija" at bounding box center [121, 185] width 31 height 8
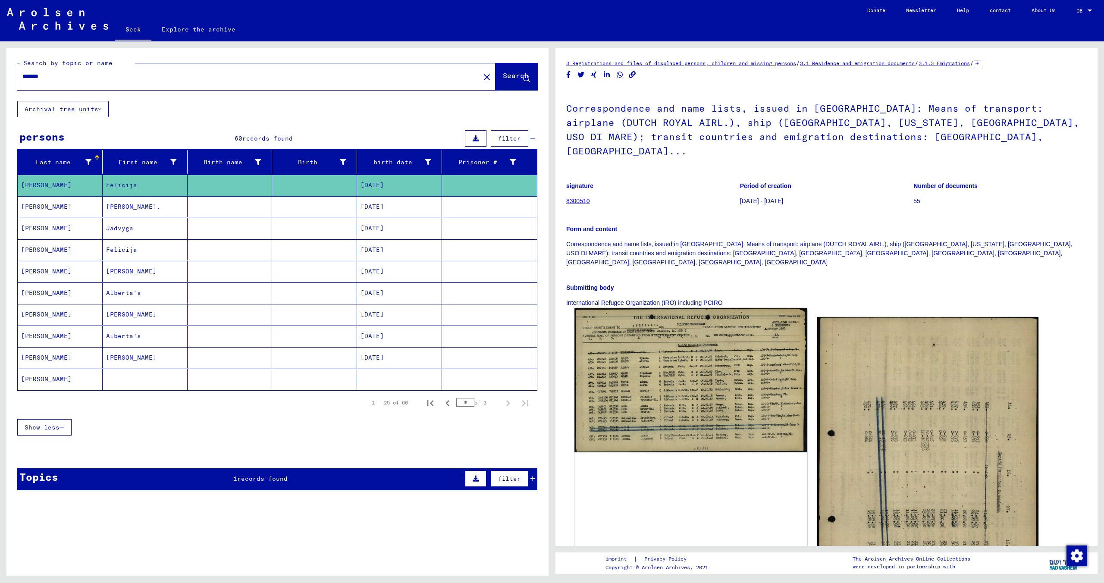
click at [665, 388] on img at bounding box center [690, 380] width 232 height 144
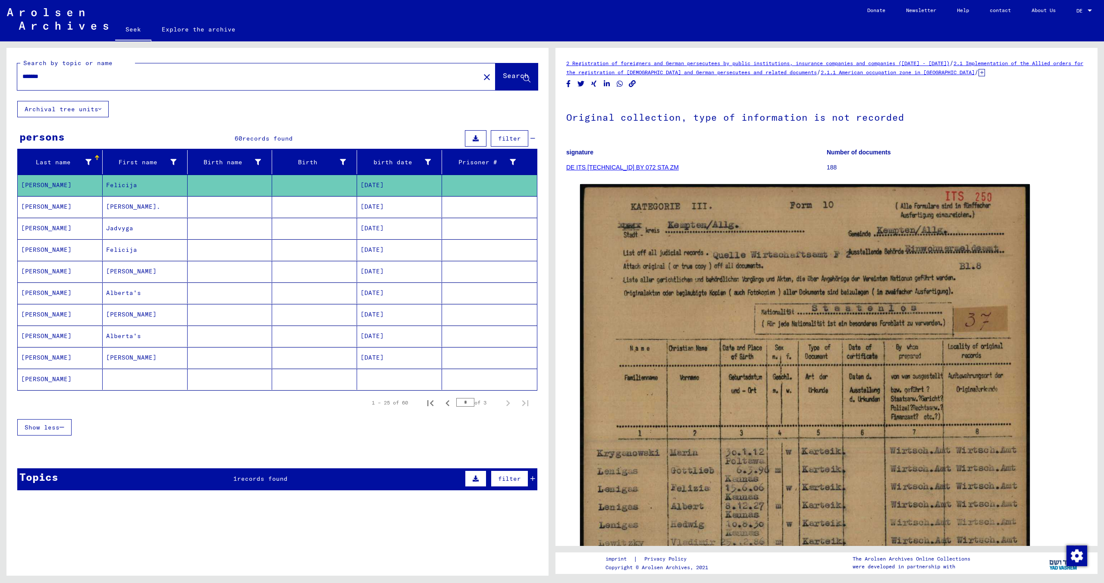
click at [178, 86] on div "******* close" at bounding box center [256, 76] width 478 height 27
click at [158, 88] on div "******* close" at bounding box center [256, 76] width 478 height 27
click at [156, 81] on input "*******" at bounding box center [248, 76] width 452 height 9
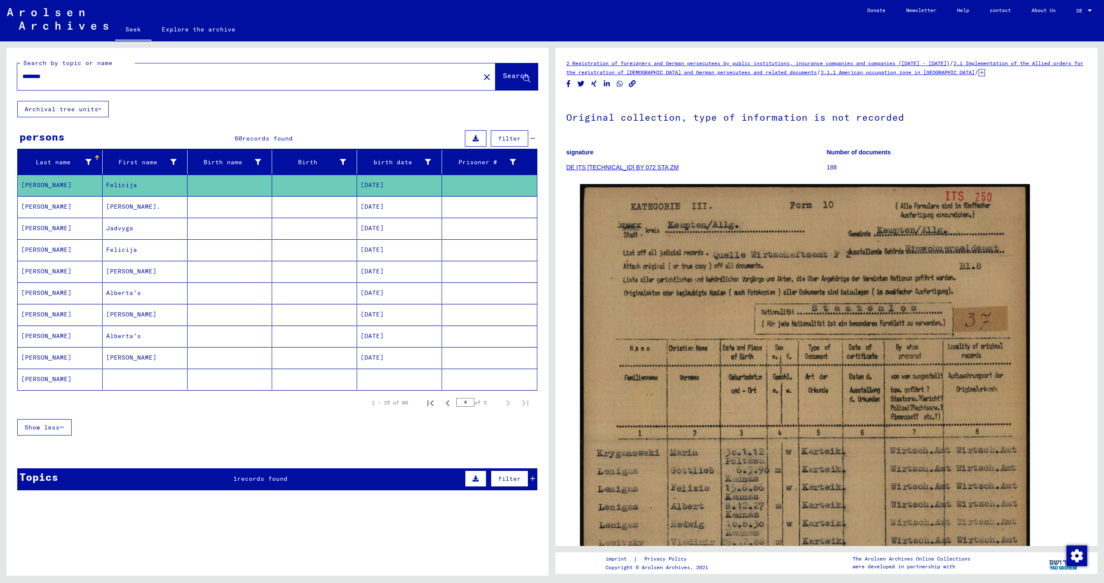
type input "********"
